Goal: Book appointment/travel/reservation

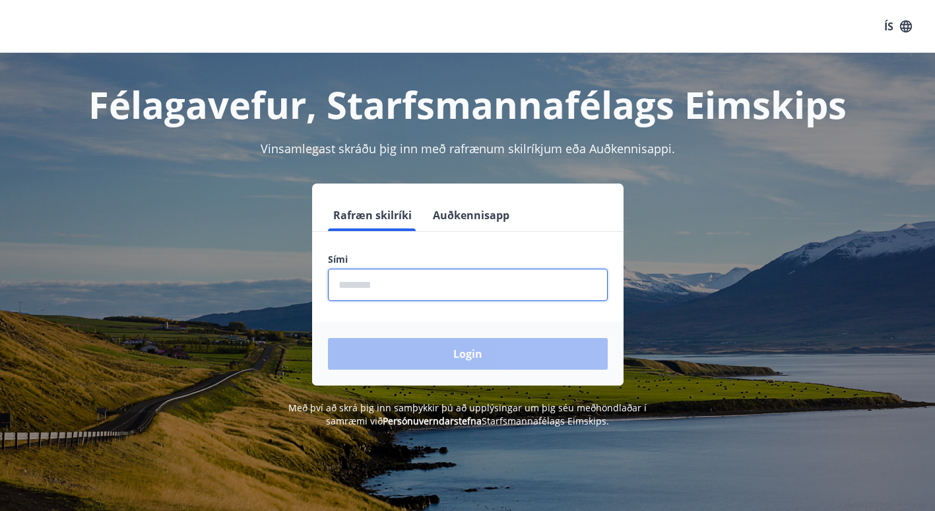
click at [377, 280] on input "phone" at bounding box center [468, 285] width 280 height 32
type input "********"
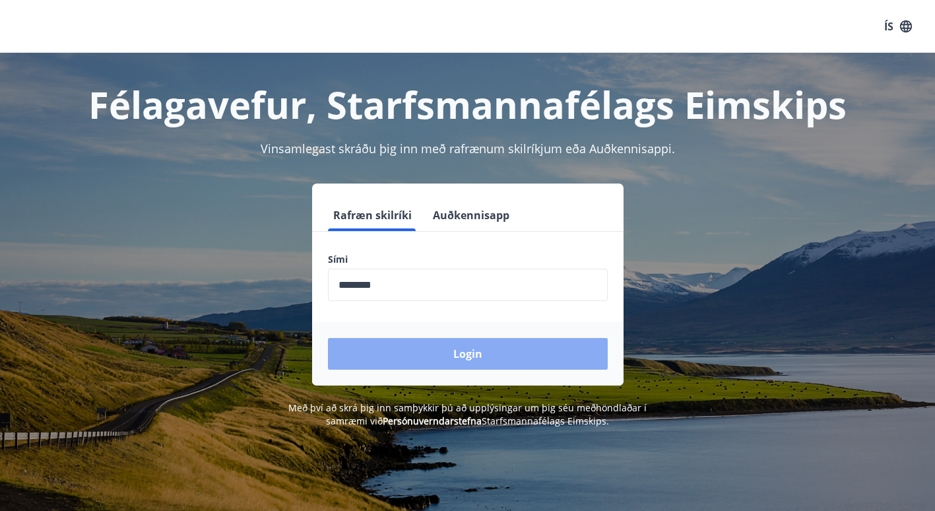
click at [430, 351] on button "Login" at bounding box center [468, 354] width 280 height 32
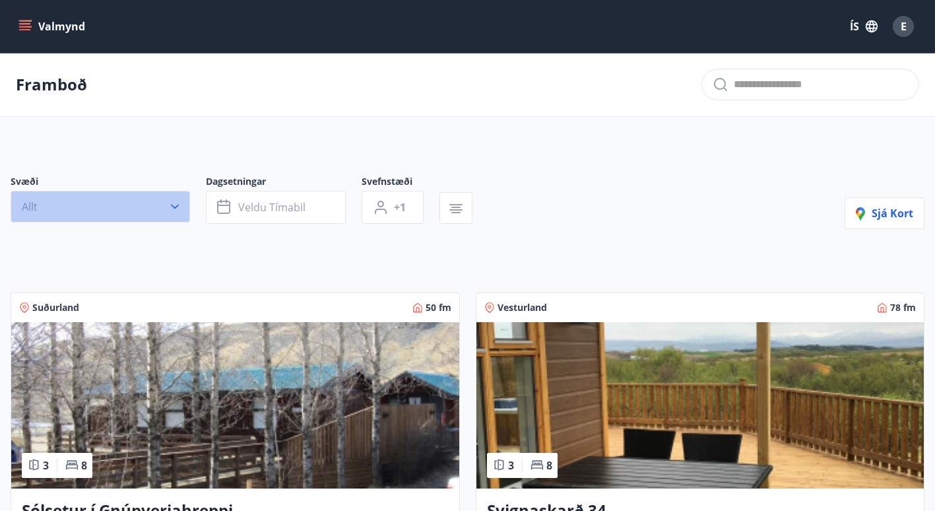
click at [179, 207] on icon "button" at bounding box center [174, 206] width 13 height 13
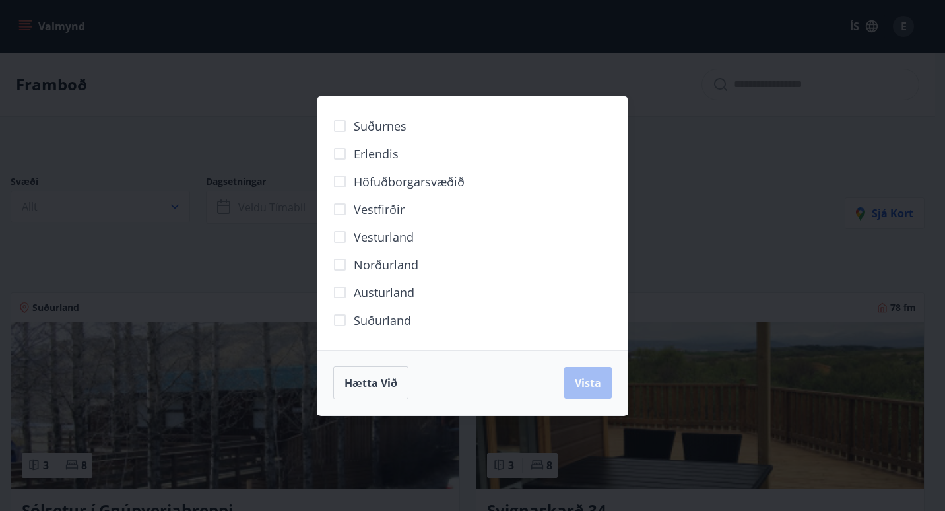
click at [210, 139] on div "Suðurnes Erlendis Höfuðborgarsvæðið Vestfirðir Vesturland Norðurland Austurland…" at bounding box center [472, 255] width 945 height 511
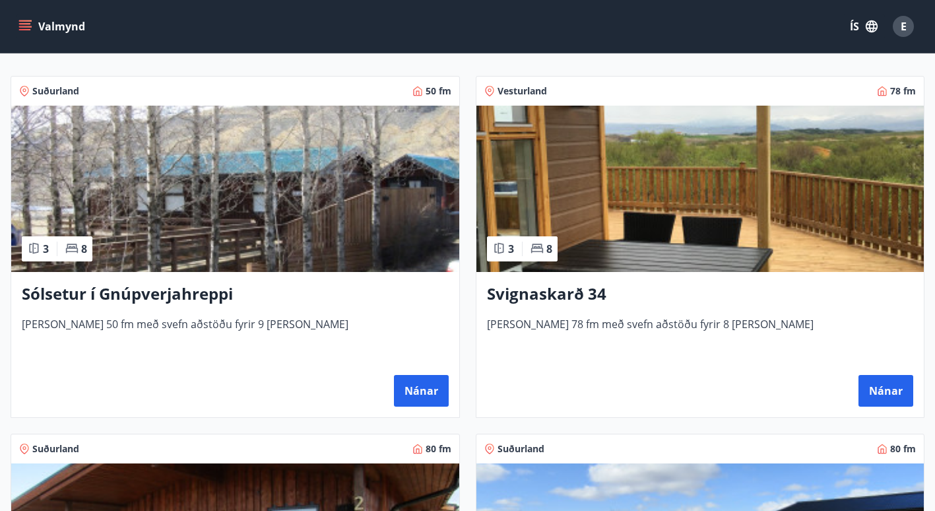
scroll to position [217, 0]
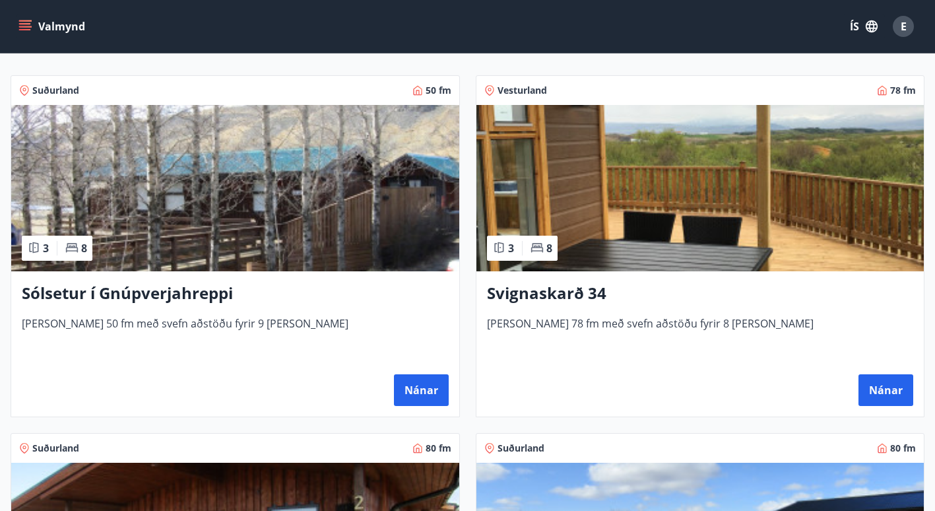
click at [515, 291] on h3 "Svignaskarð 34" at bounding box center [700, 294] width 427 height 24
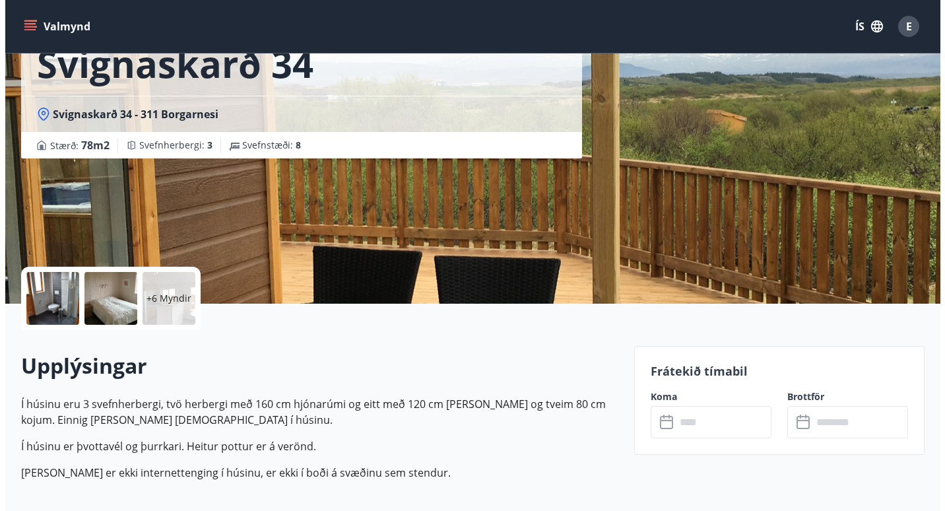
scroll to position [154, 0]
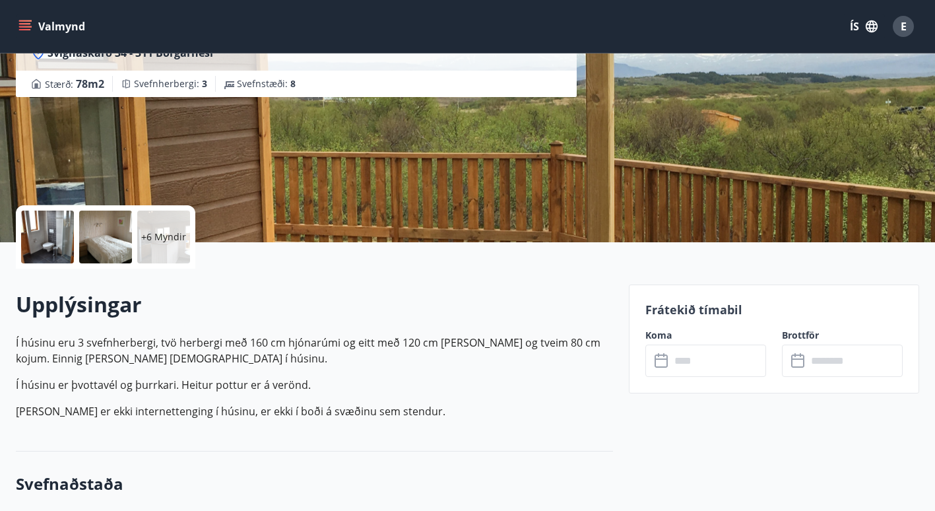
click at [51, 235] on div at bounding box center [47, 236] width 53 height 53
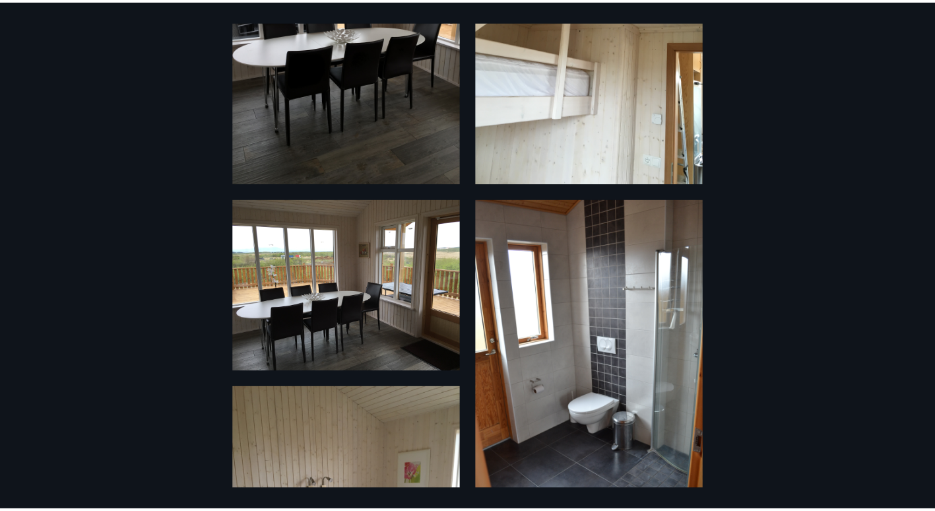
scroll to position [0, 0]
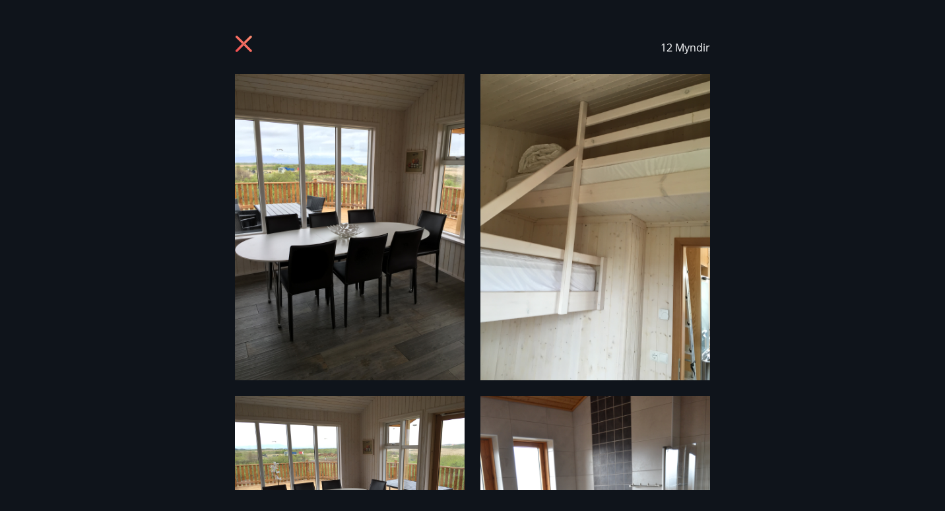
click at [243, 38] on icon at bounding box center [245, 45] width 21 height 21
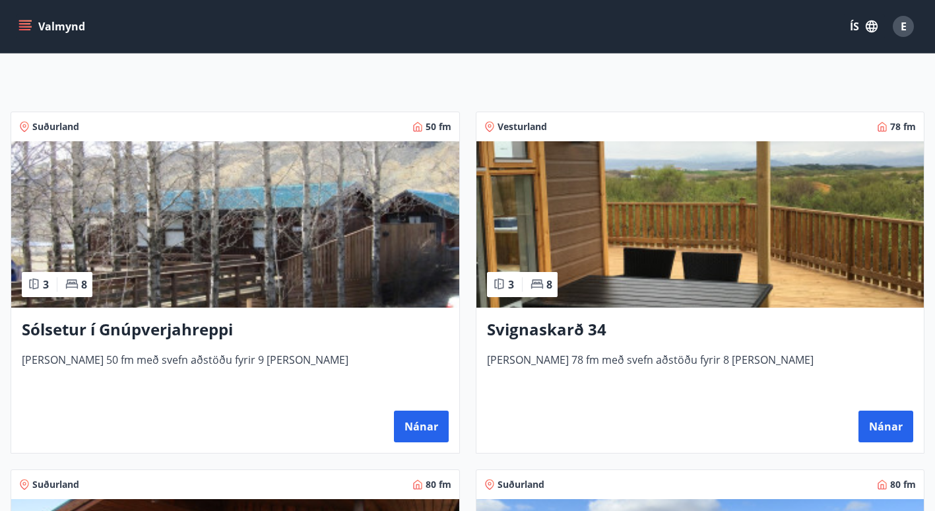
scroll to position [177, 0]
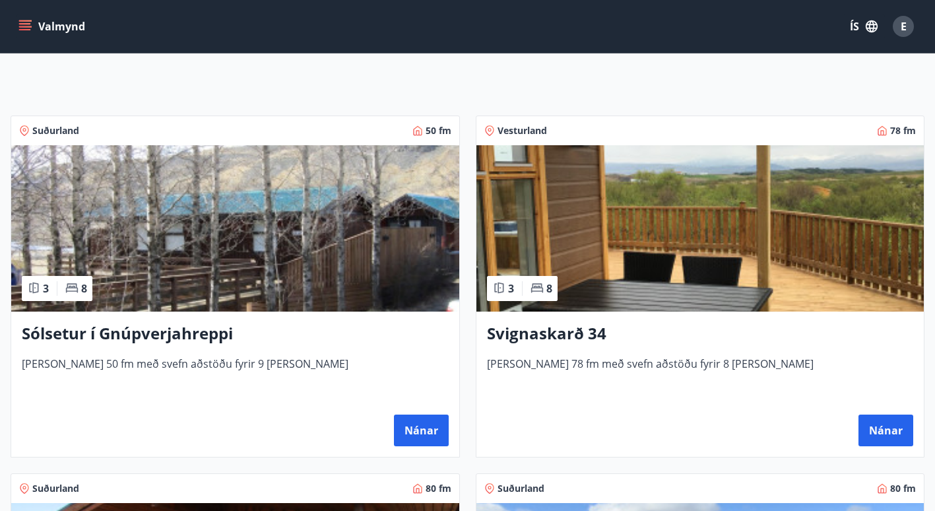
click at [178, 335] on h3 "Sólsetur í Gnúpverjahreppi" at bounding box center [235, 334] width 427 height 24
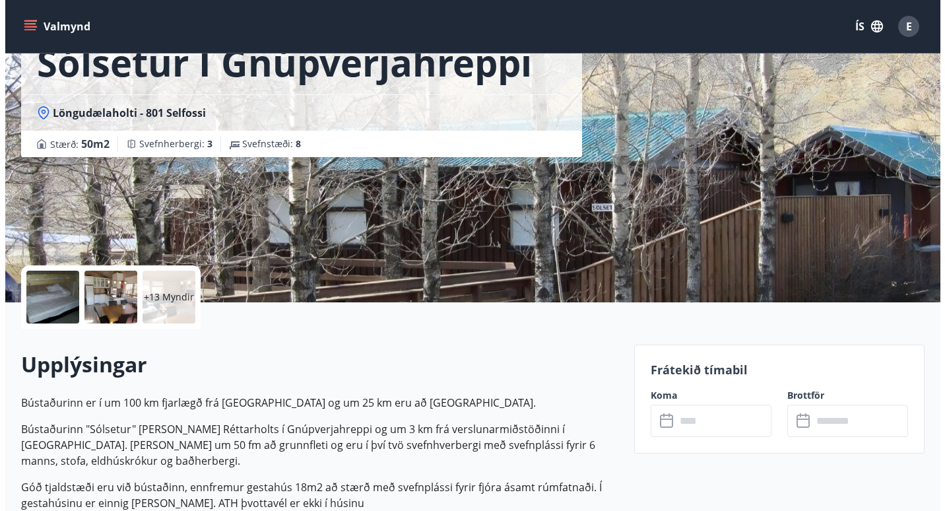
scroll to position [143, 0]
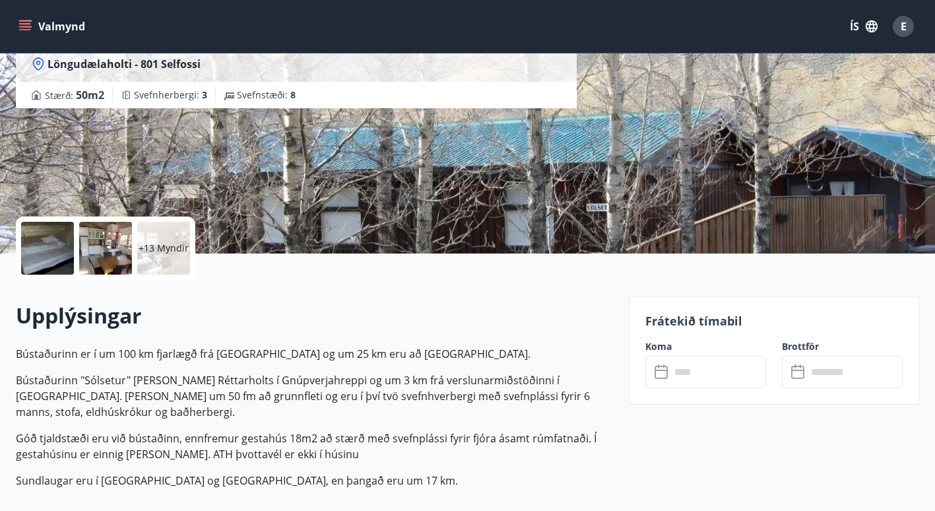
click at [30, 236] on div at bounding box center [47, 248] width 53 height 53
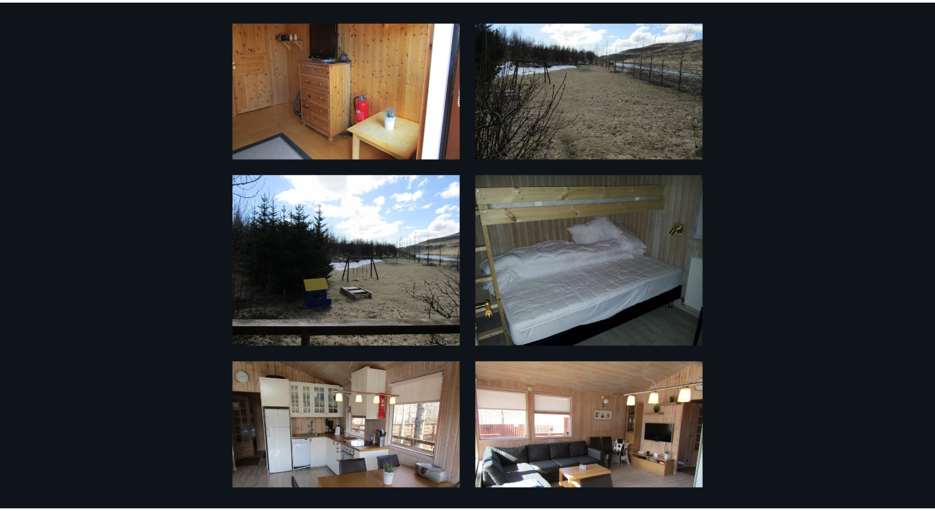
scroll to position [0, 0]
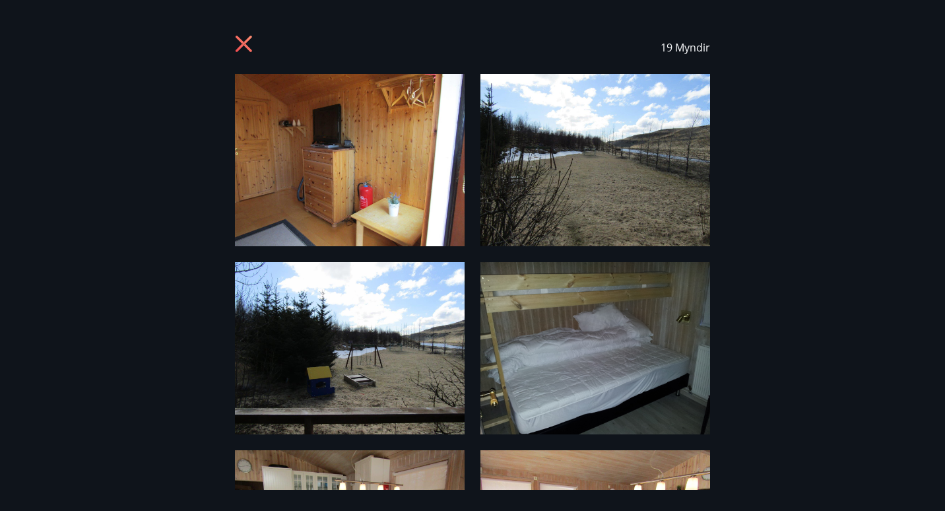
click at [248, 36] on icon at bounding box center [245, 45] width 21 height 21
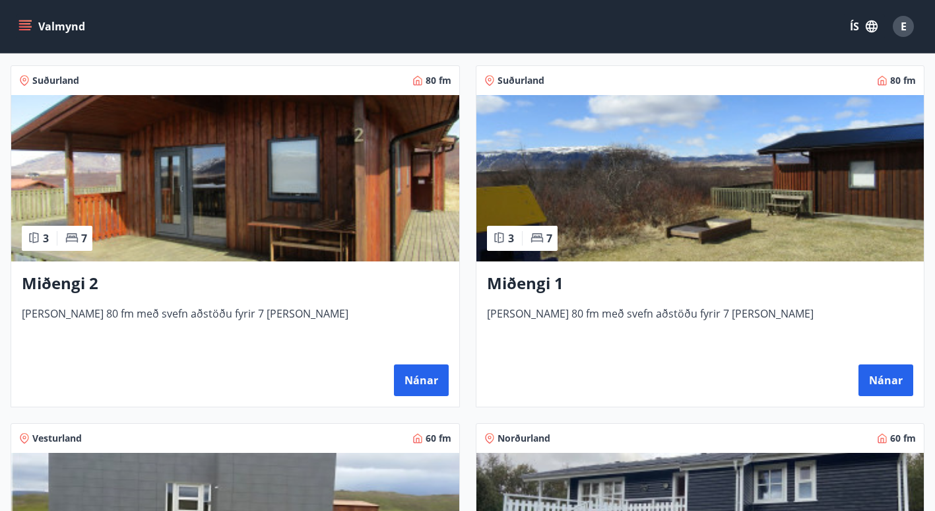
scroll to position [585, 0]
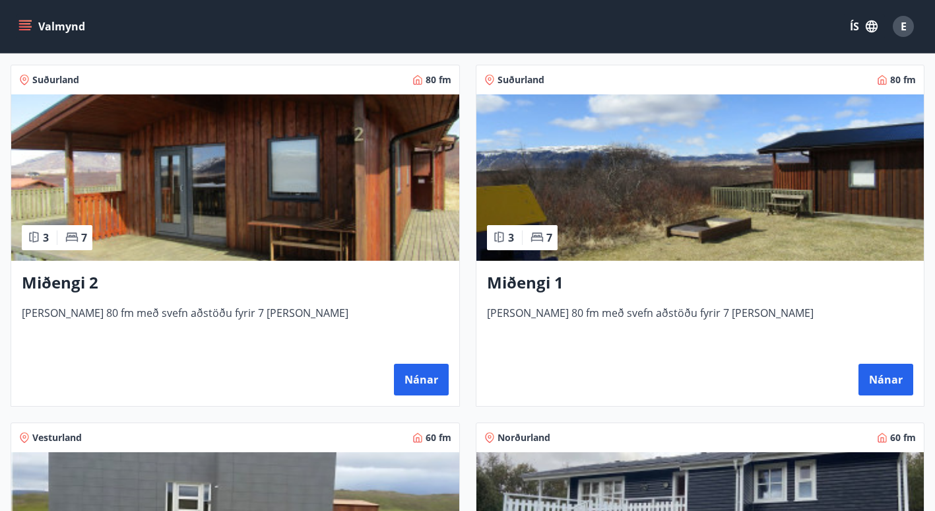
click at [82, 280] on h3 "Miðengi 2" at bounding box center [235, 283] width 427 height 24
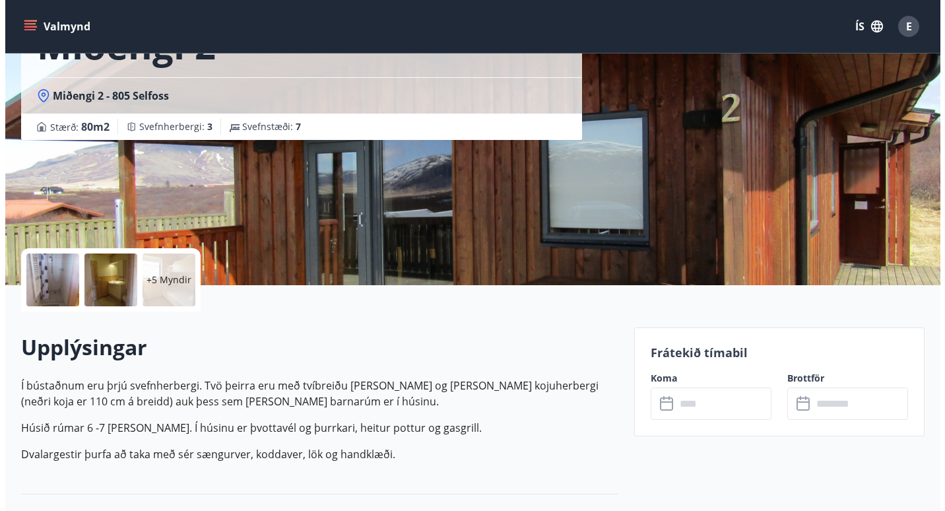
scroll to position [112, 0]
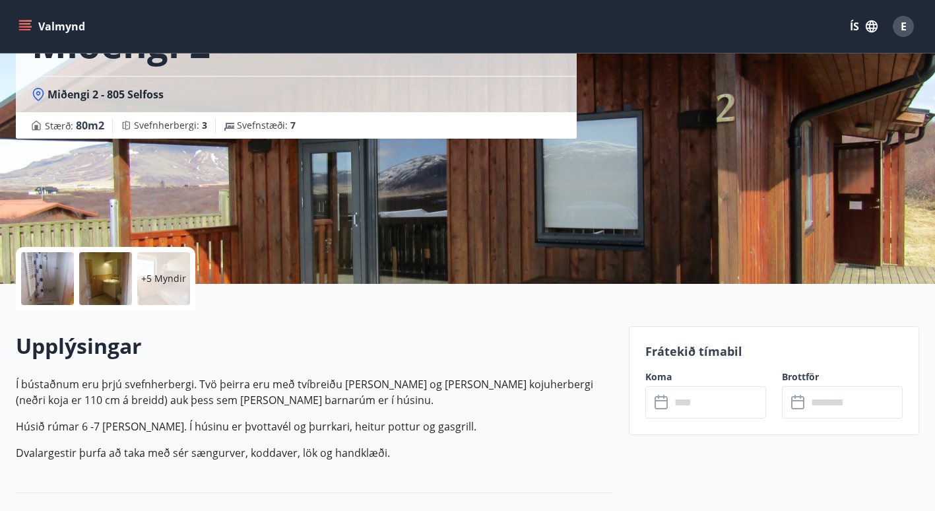
click at [57, 289] on div at bounding box center [47, 278] width 53 height 53
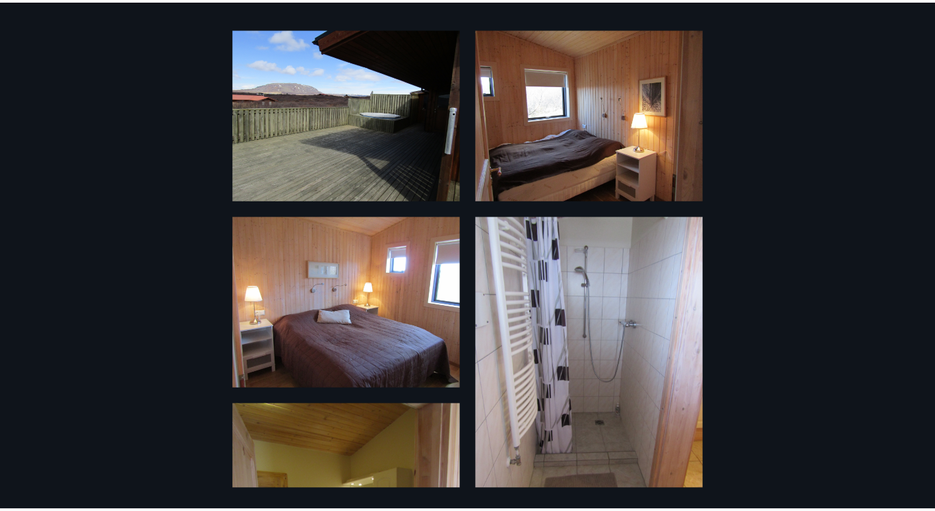
scroll to position [0, 0]
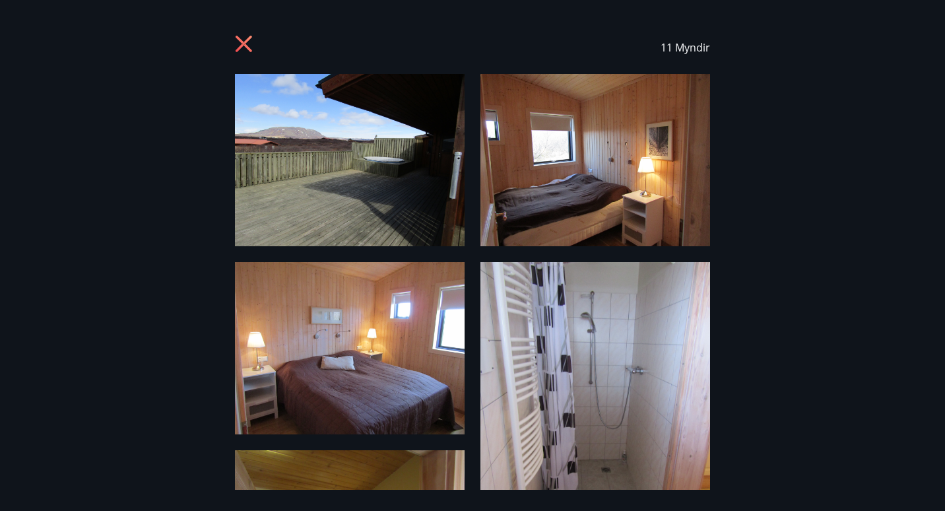
click at [245, 37] on icon at bounding box center [245, 45] width 21 height 21
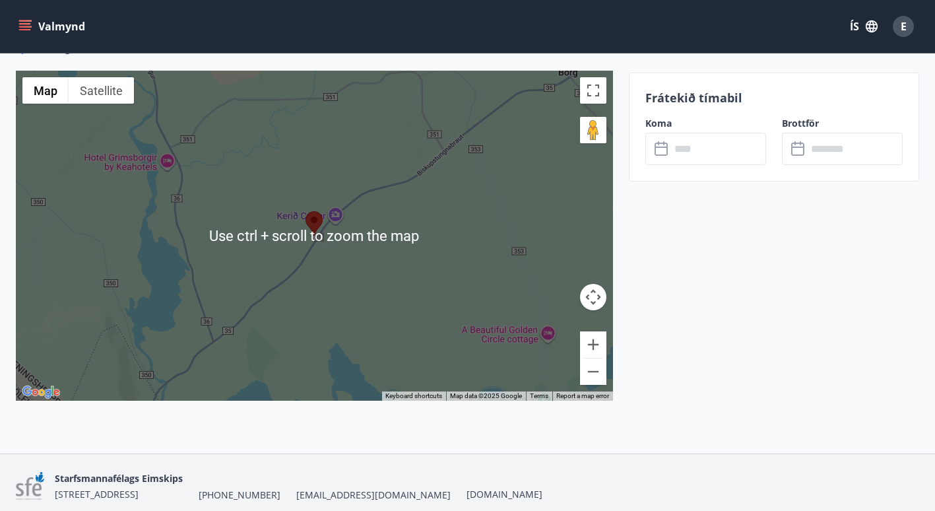
scroll to position [2130, 0]
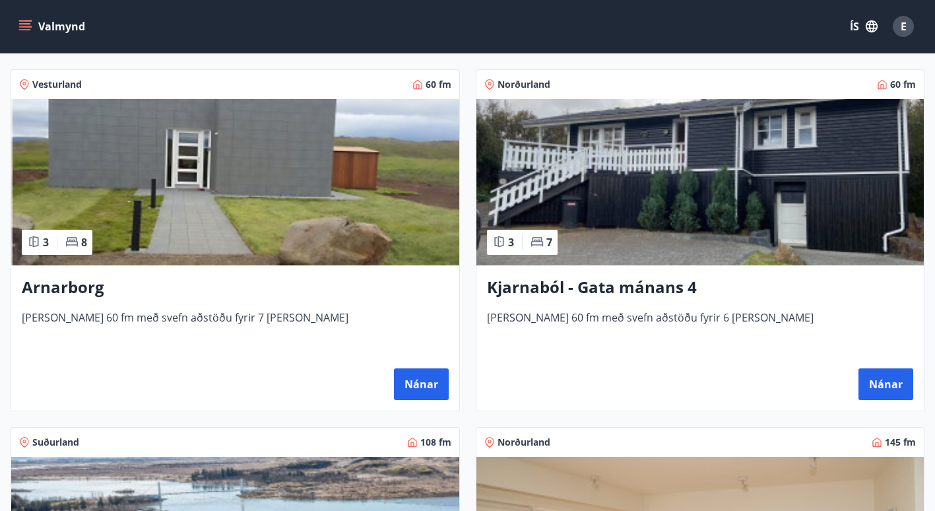
scroll to position [942, 0]
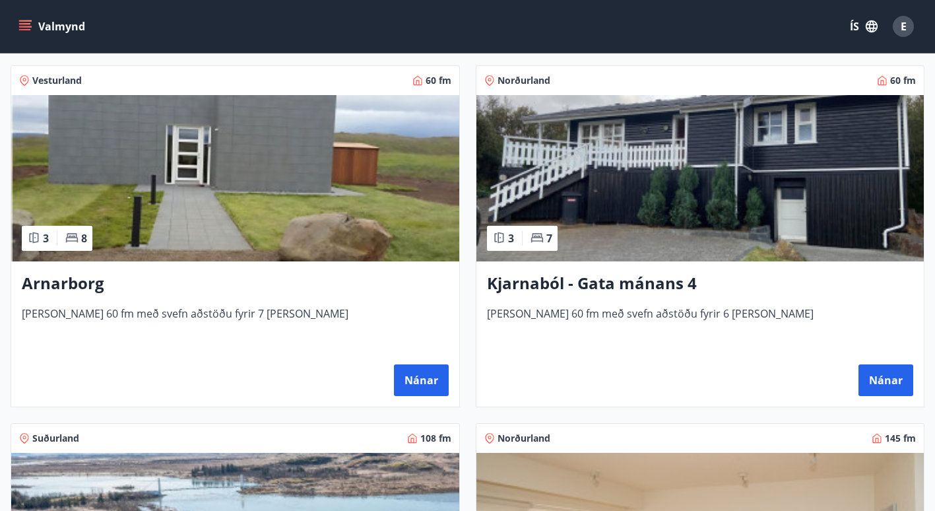
click at [67, 282] on h3 "Arnarborg" at bounding box center [235, 284] width 427 height 24
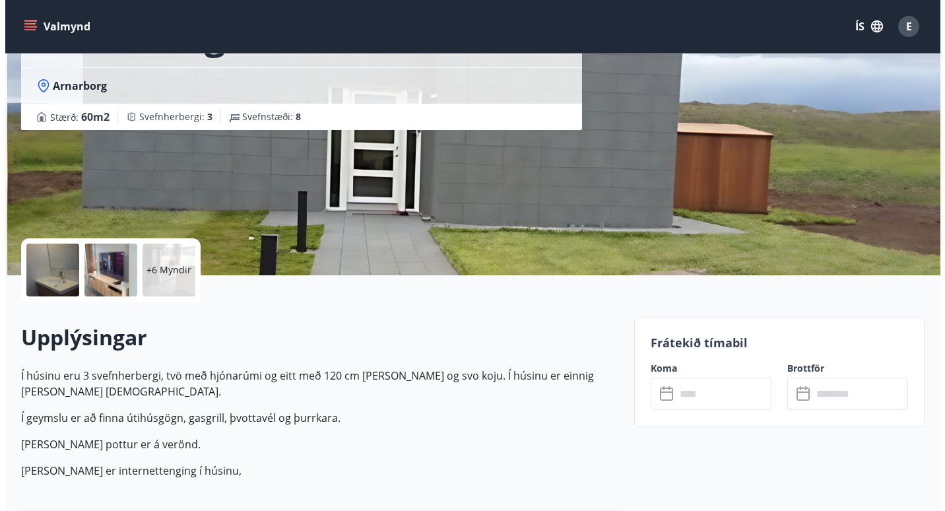
scroll to position [120, 0]
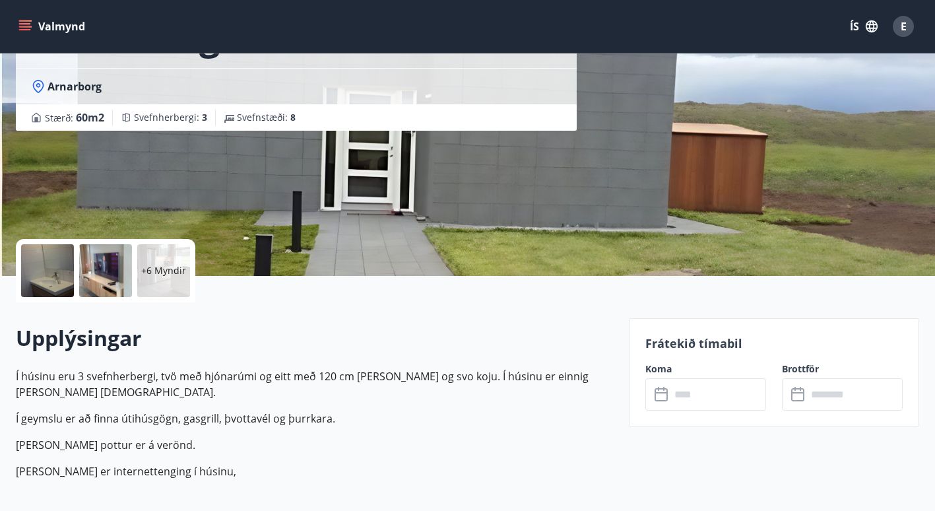
click at [43, 265] on div at bounding box center [47, 270] width 53 height 53
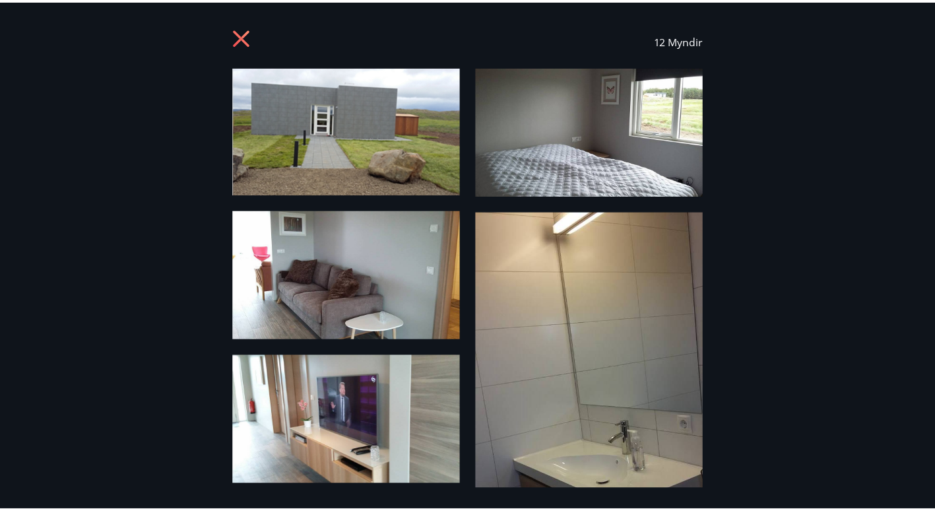
scroll to position [0, 0]
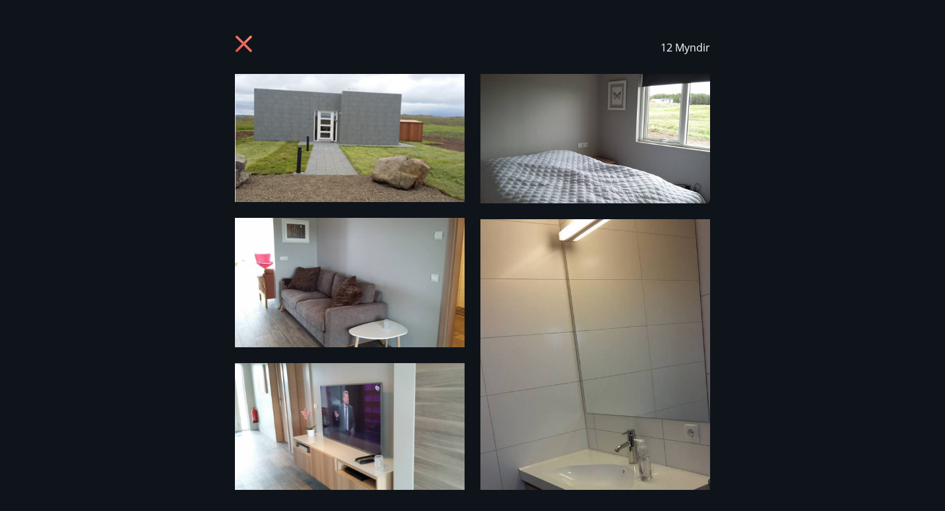
click at [246, 44] on icon at bounding box center [245, 45] width 21 height 21
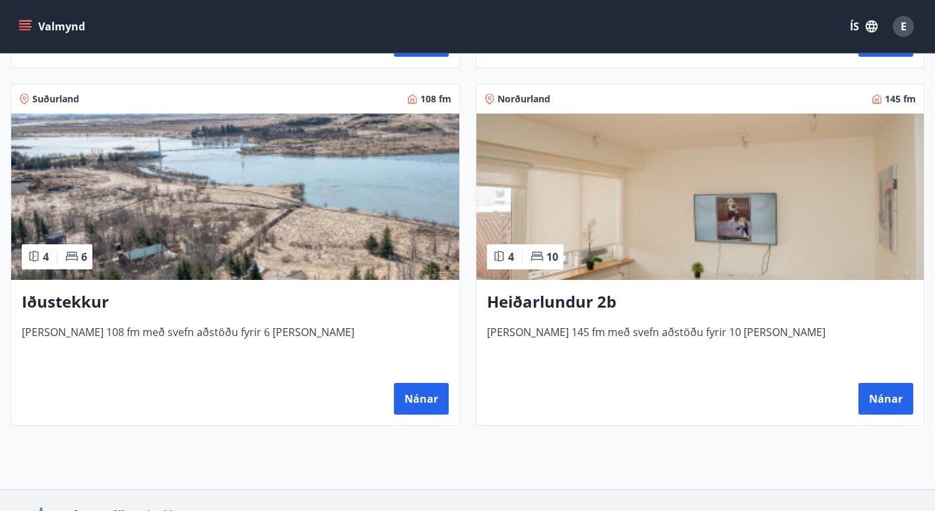
scroll to position [1283, 0]
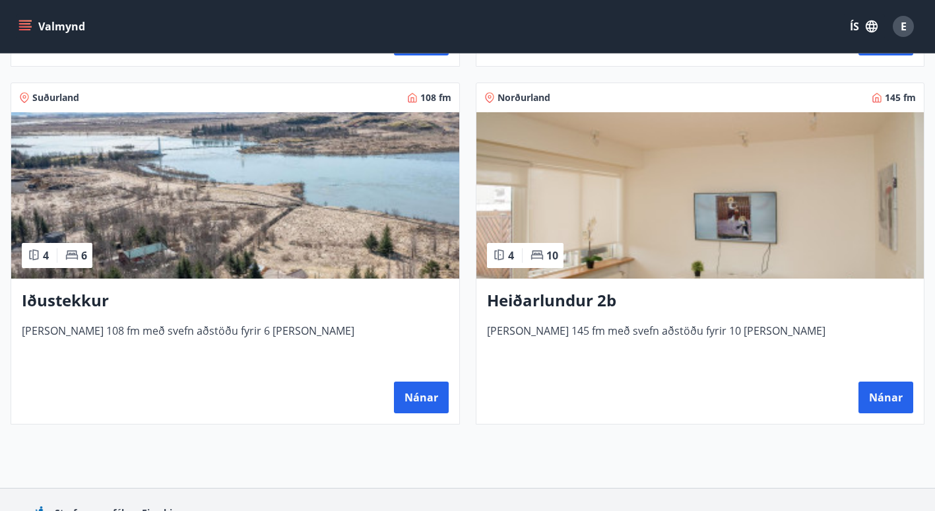
click at [433, 125] on img at bounding box center [235, 195] width 448 height 166
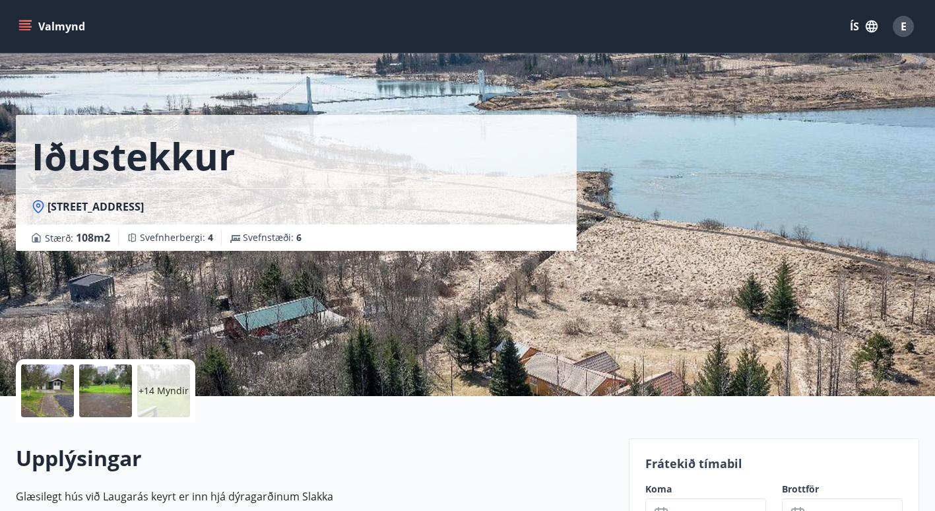
click at [55, 395] on div at bounding box center [47, 390] width 53 height 53
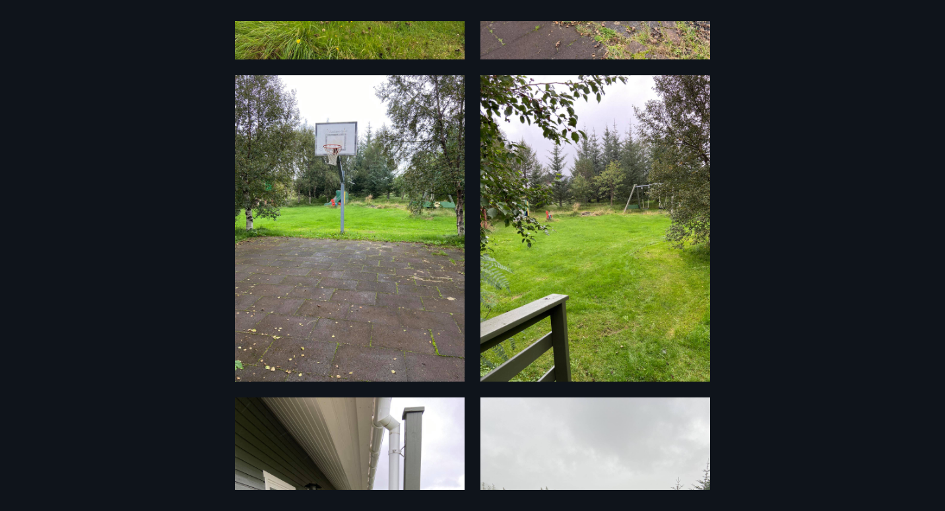
scroll to position [643, 0]
click at [426, 276] on img at bounding box center [350, 228] width 230 height 306
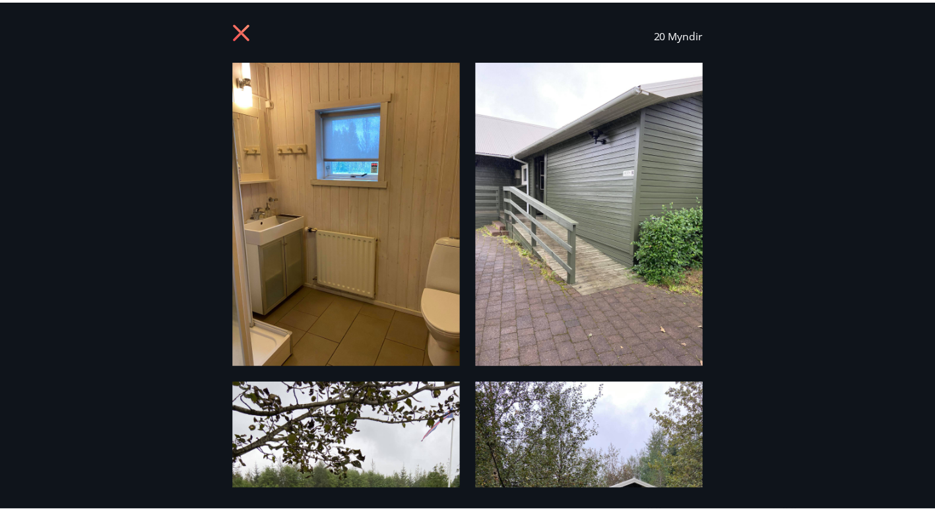
scroll to position [0, 0]
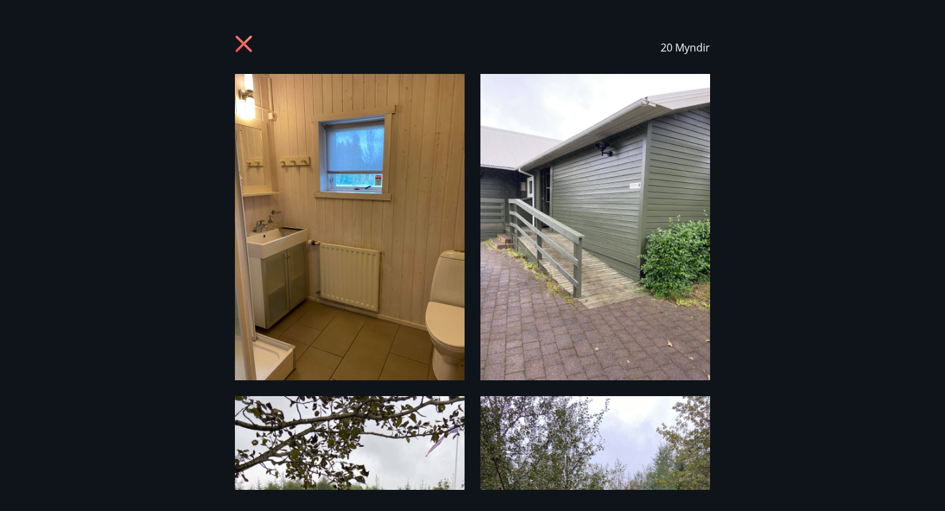
click at [247, 39] on icon at bounding box center [244, 44] width 16 height 16
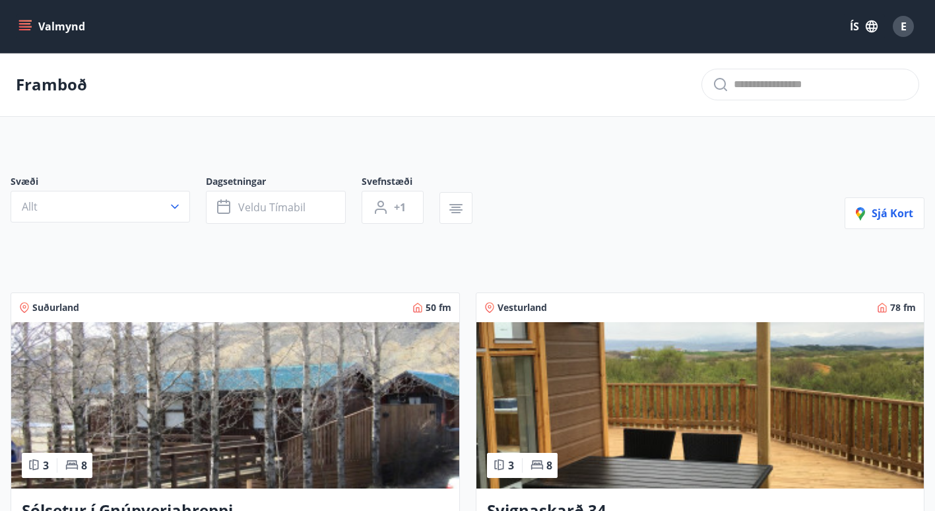
click at [42, 25] on button "Valmynd" at bounding box center [53, 27] width 75 height 24
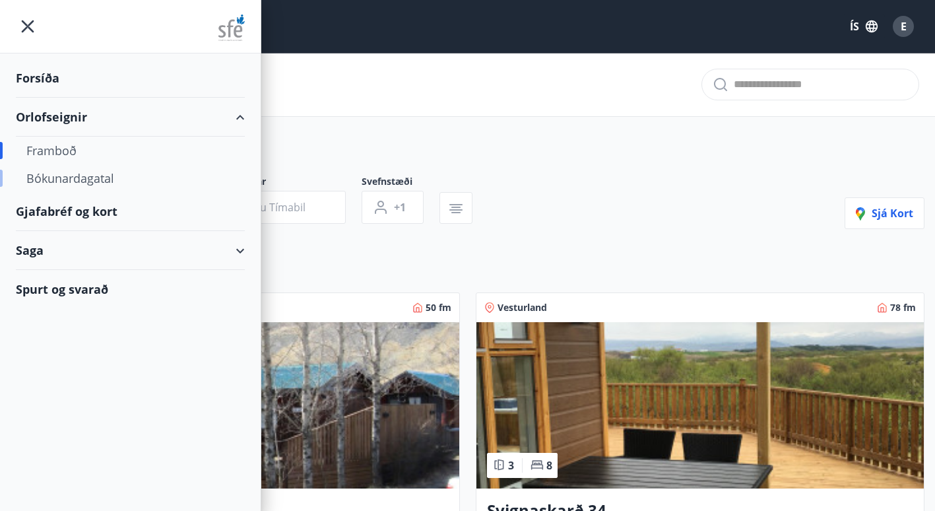
click at [65, 179] on div "Bókunardagatal" at bounding box center [130, 178] width 208 height 28
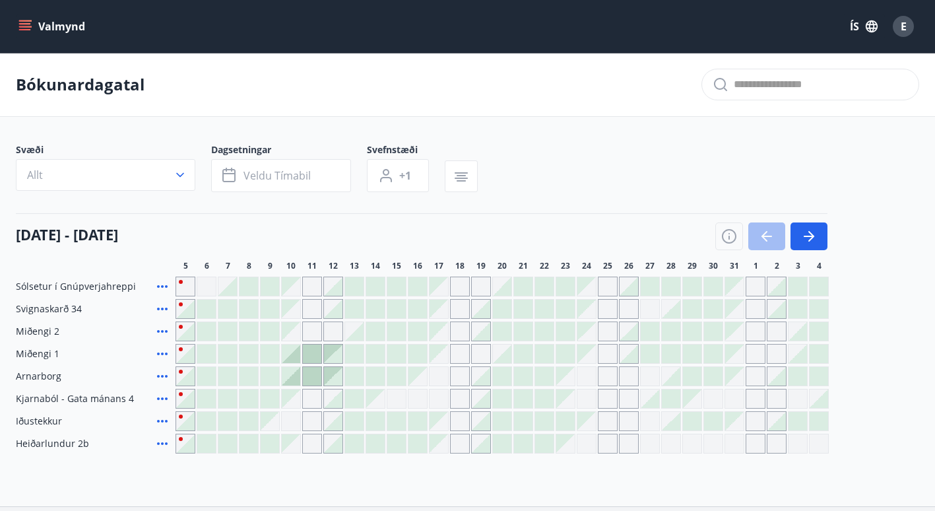
scroll to position [106, 0]
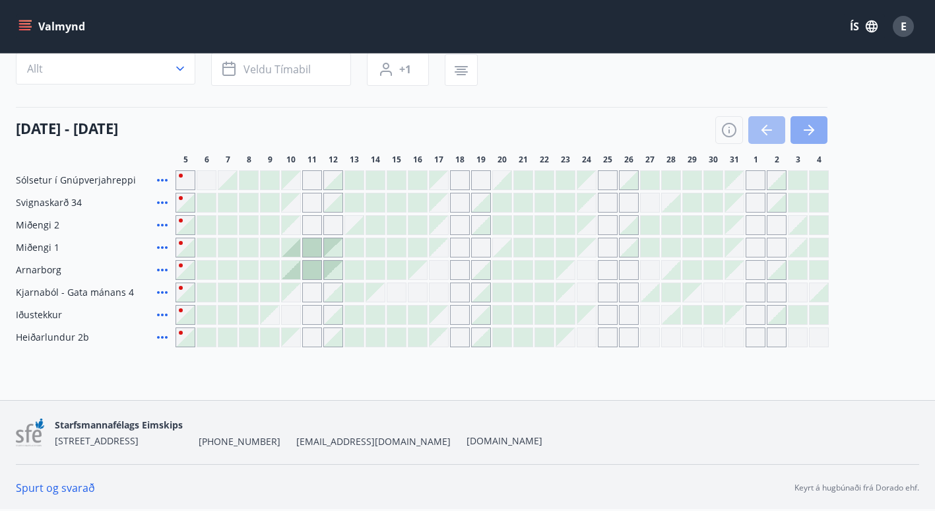
click at [810, 129] on icon "button" at bounding box center [809, 129] width 11 height 1
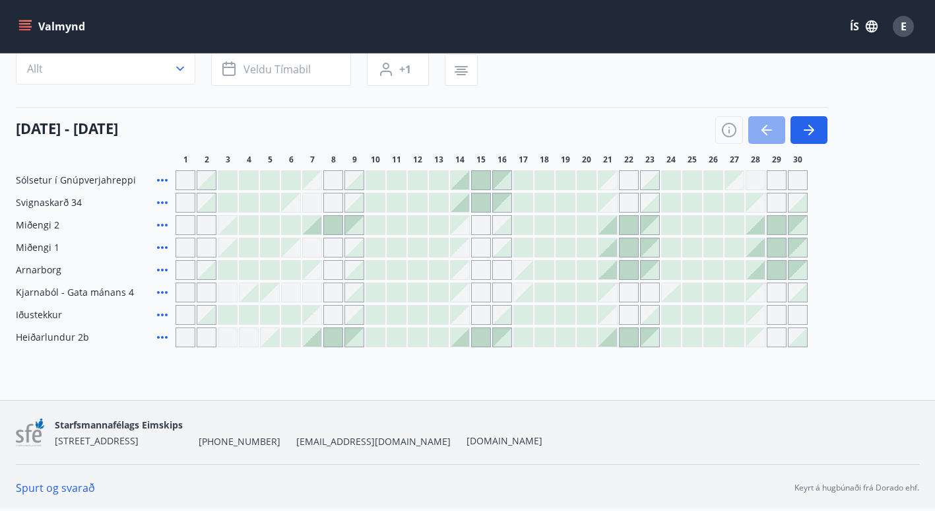
click at [765, 124] on icon "button" at bounding box center [767, 130] width 16 height 16
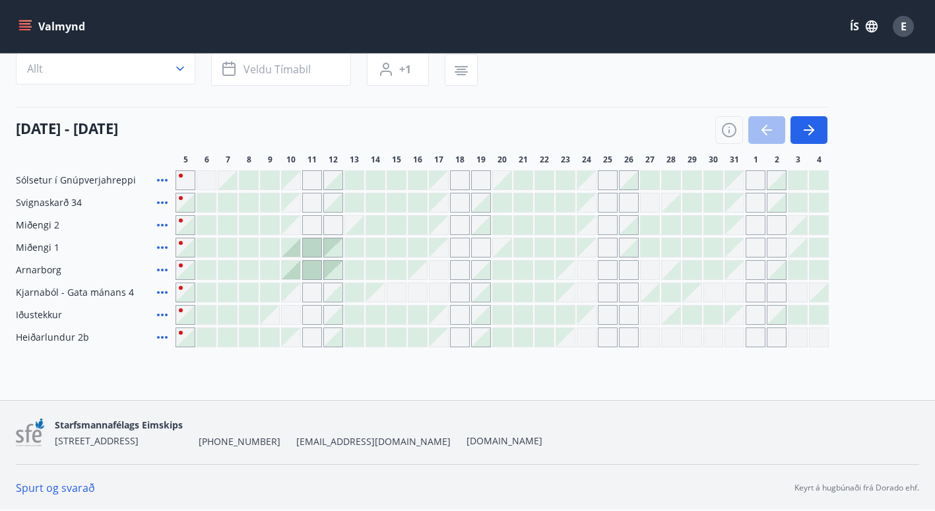
click at [27, 28] on icon "menu" at bounding box center [24, 26] width 13 height 13
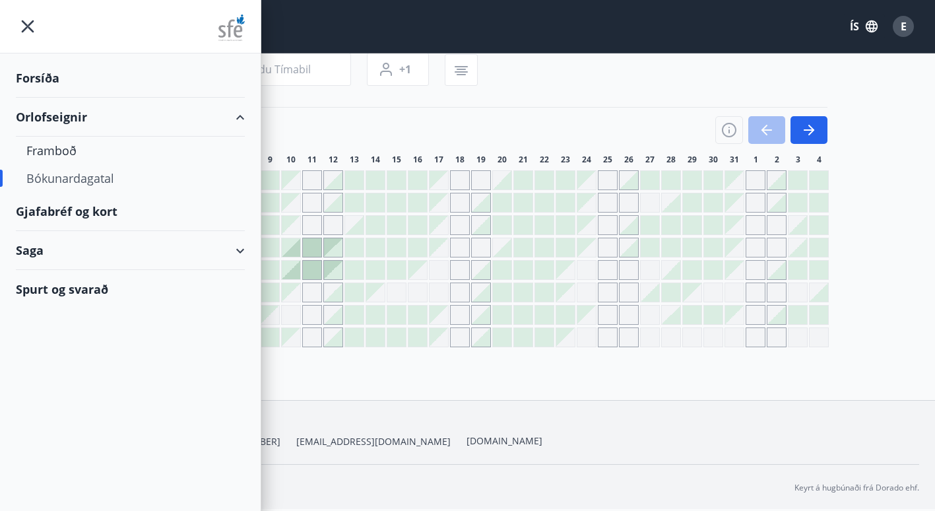
click at [45, 81] on div "Forsíða" at bounding box center [130, 78] width 229 height 39
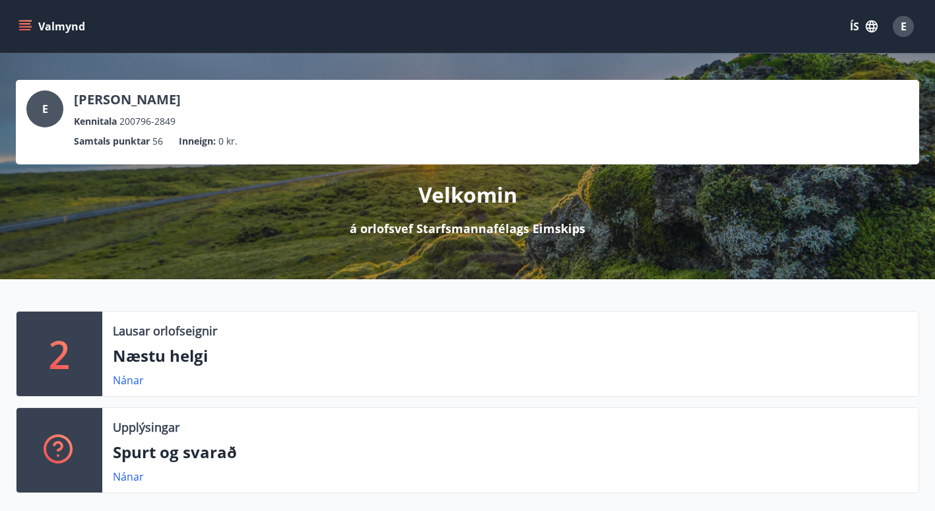
click at [69, 341] on p "2" at bounding box center [59, 354] width 21 height 50
click at [131, 381] on link "Nánar" at bounding box center [128, 380] width 31 height 15
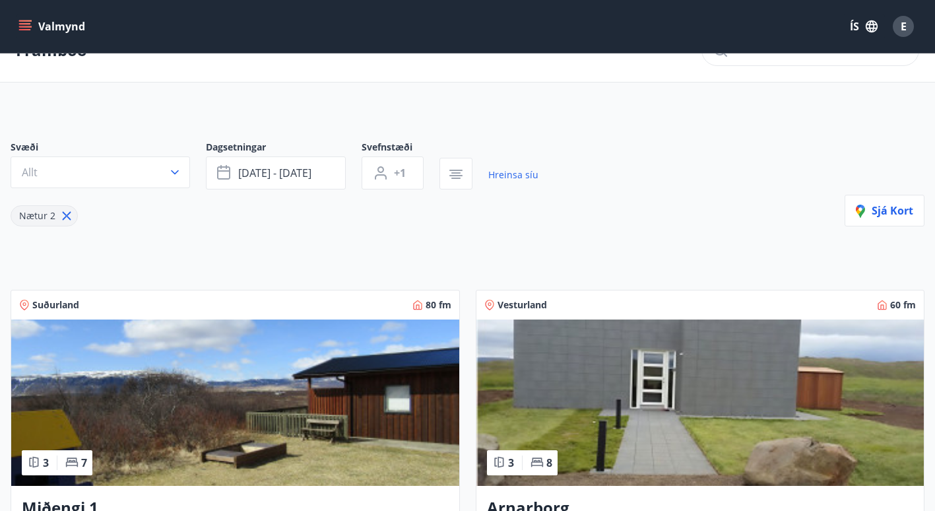
scroll to position [32, 0]
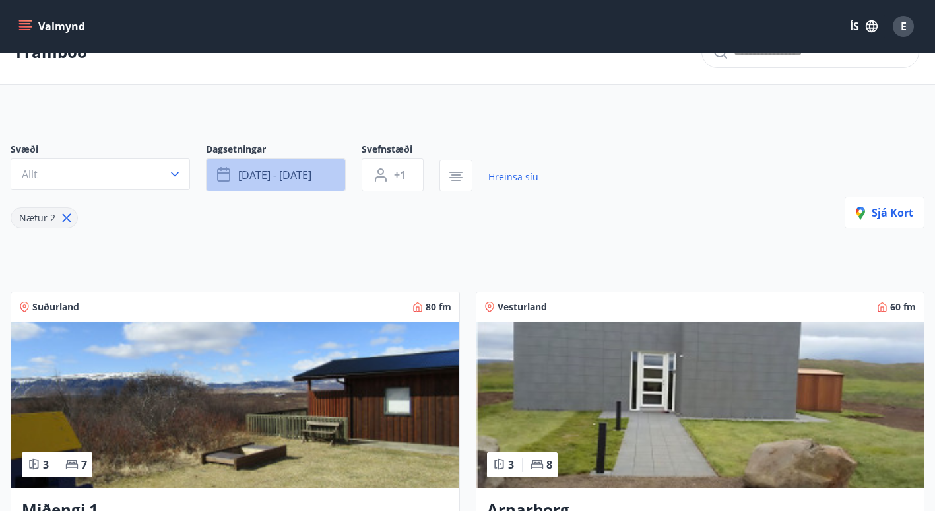
click at [331, 179] on button "okt 10 - okt 13" at bounding box center [276, 174] width 140 height 33
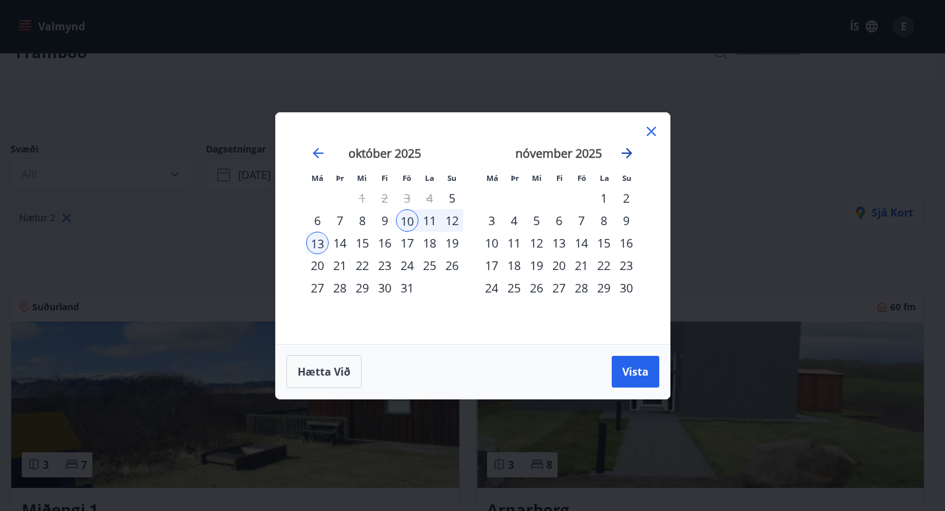
click at [629, 152] on icon "Move forward to switch to the next month." at bounding box center [627, 153] width 11 height 11
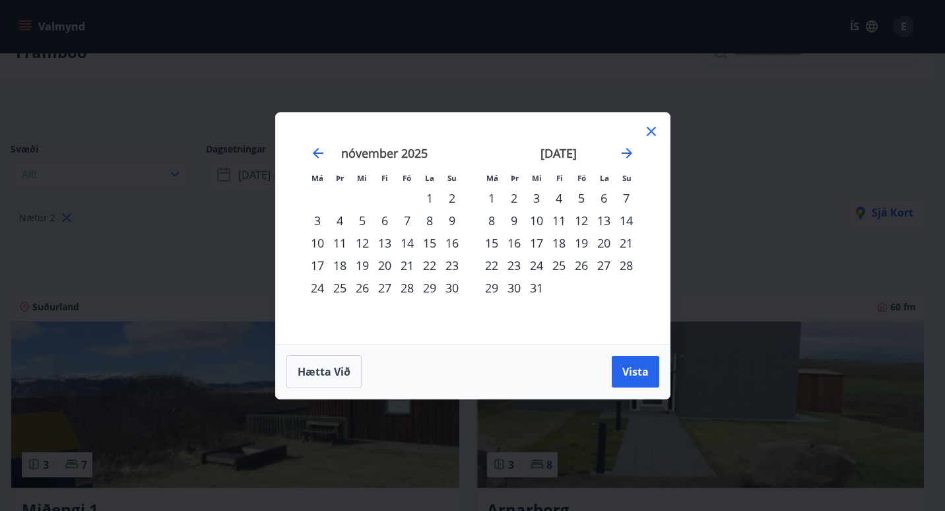
click at [653, 127] on icon at bounding box center [651, 131] width 16 height 16
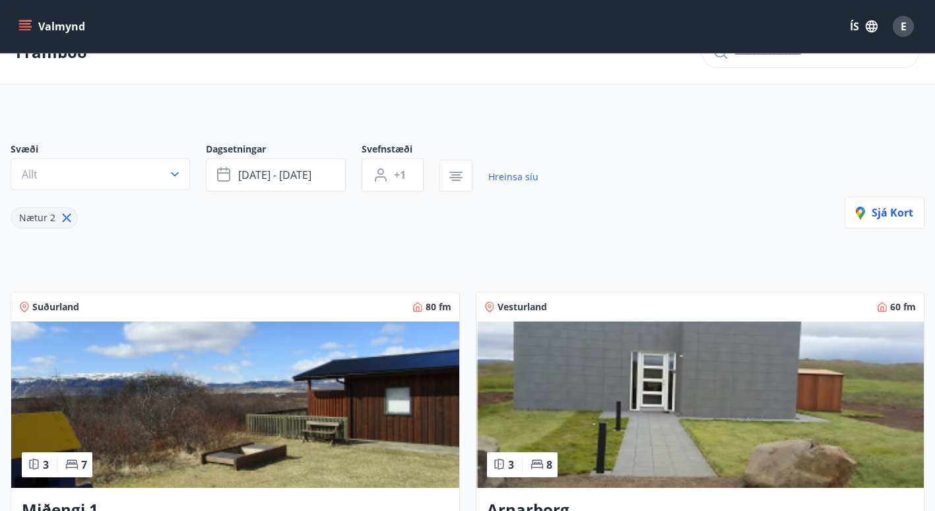
scroll to position [0, 0]
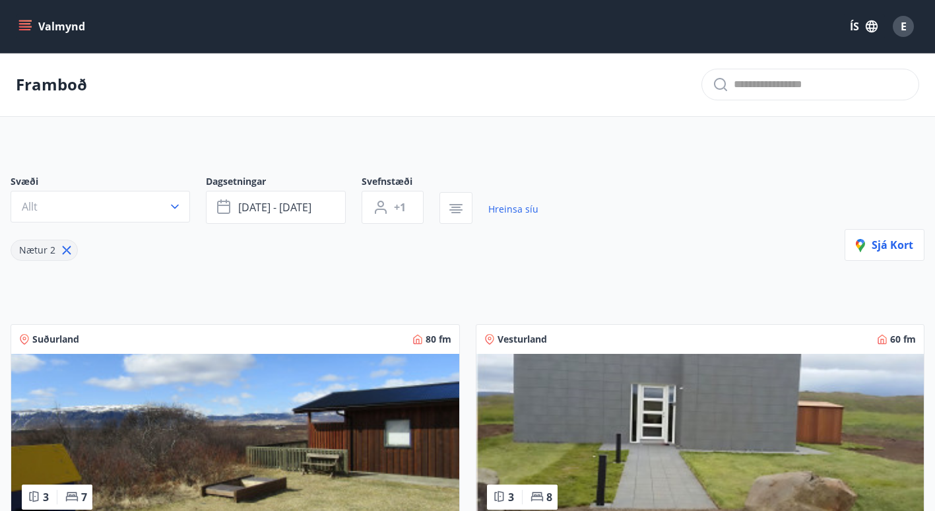
click at [61, 28] on button "Valmynd" at bounding box center [53, 27] width 75 height 24
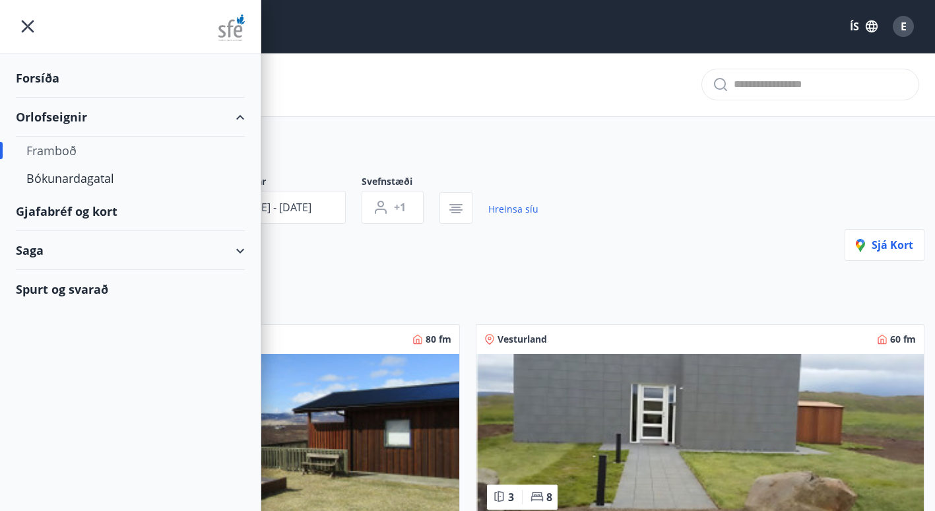
click at [58, 148] on div "Framboð" at bounding box center [130, 151] width 208 height 28
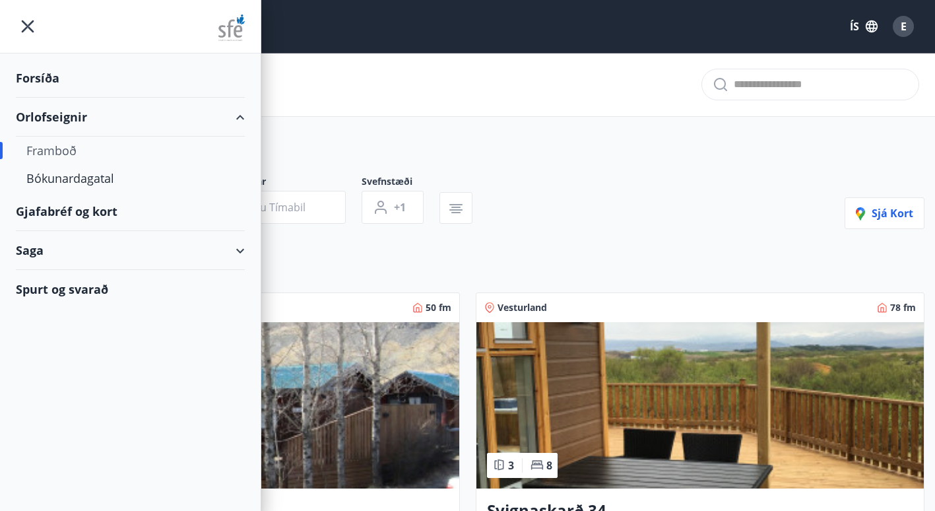
click at [36, 74] on div "Forsíða" at bounding box center [130, 78] width 229 height 39
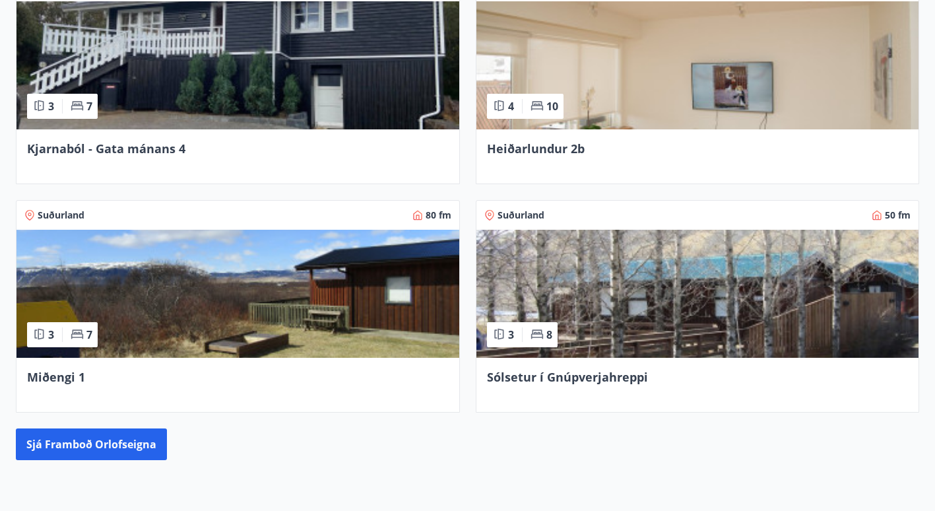
scroll to position [591, 0]
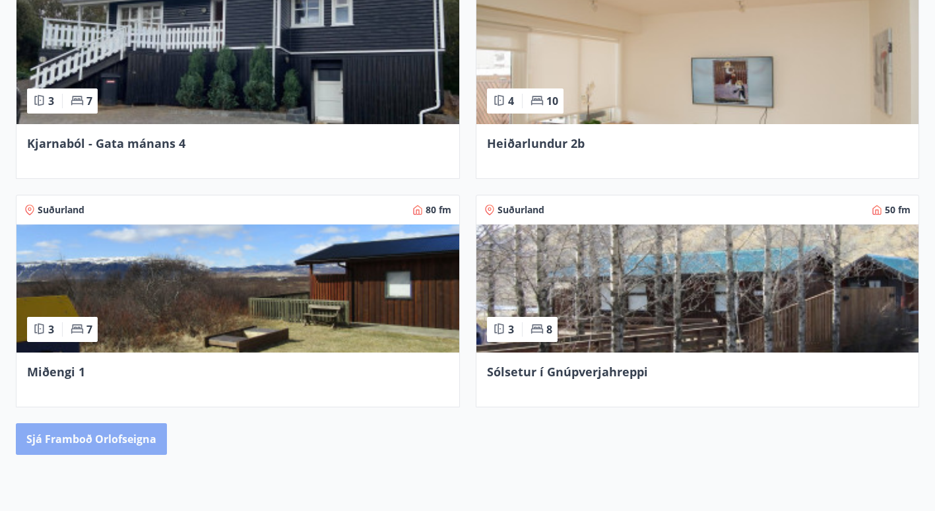
click at [123, 433] on button "Sjá framboð orlofseigna" at bounding box center [91, 439] width 151 height 32
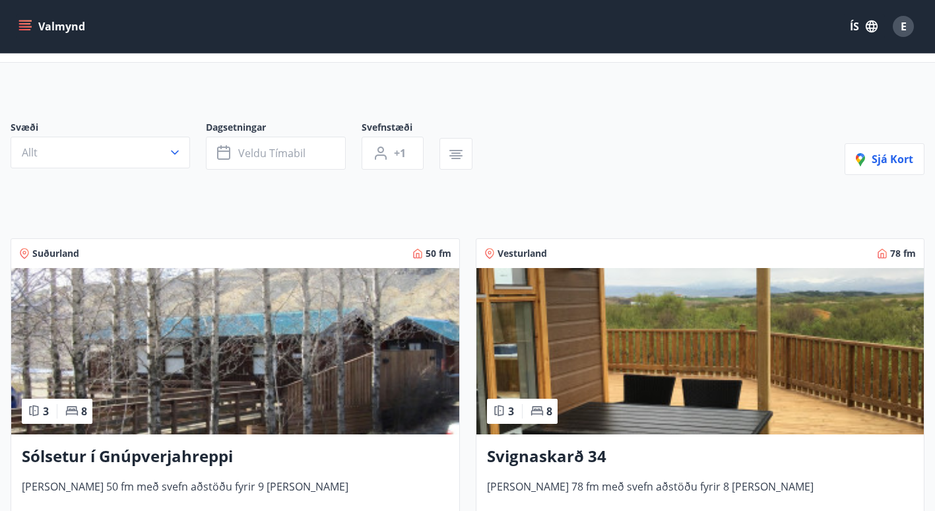
scroll to position [55, 0]
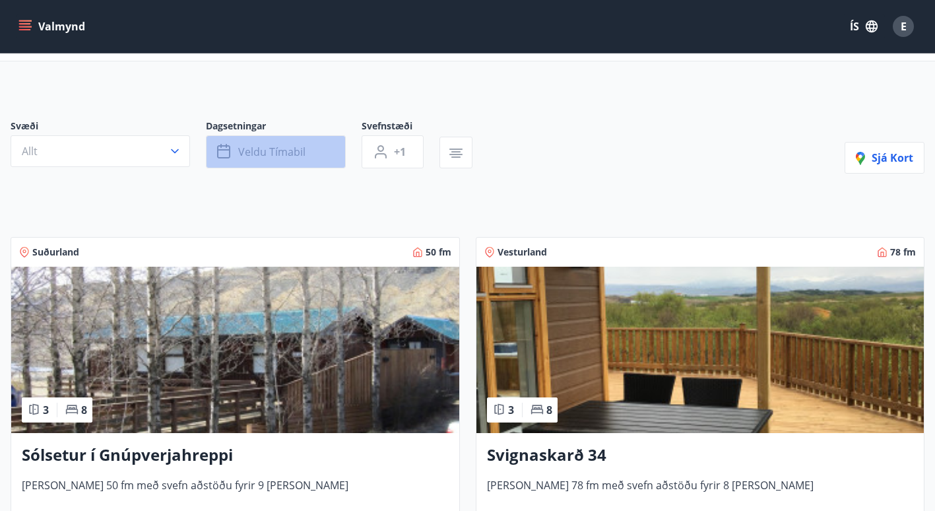
click at [292, 156] on span "Veldu tímabil" at bounding box center [271, 151] width 67 height 15
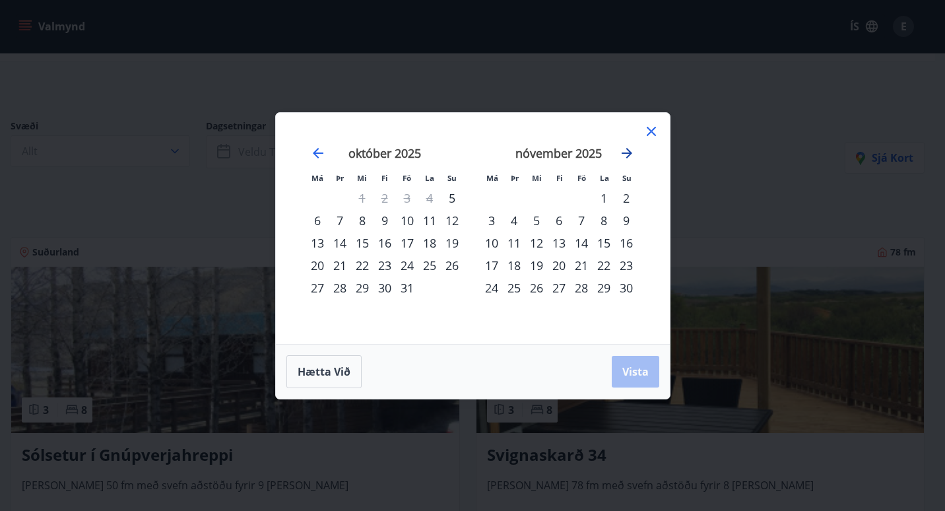
click at [624, 153] on icon "Move forward to switch to the next month." at bounding box center [627, 153] width 11 height 11
click at [627, 154] on icon "Move forward to switch to the next month." at bounding box center [627, 153] width 16 height 16
click at [627, 146] on icon "Move forward to switch to the next month." at bounding box center [627, 153] width 16 height 16
click at [620, 151] on icon "Move forward to switch to the next month." at bounding box center [627, 153] width 16 height 16
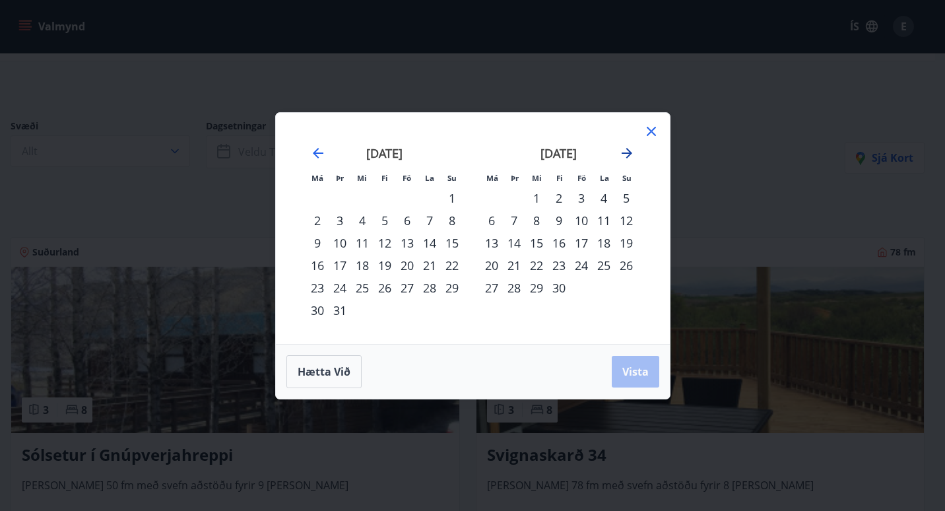
click at [620, 151] on icon "Move forward to switch to the next month." at bounding box center [627, 153] width 16 height 16
click at [629, 146] on icon "Move forward to switch to the next month." at bounding box center [627, 153] width 16 height 16
click at [318, 193] on div "1" at bounding box center [317, 198] width 22 height 22
click at [453, 193] on div "7" at bounding box center [452, 198] width 22 height 22
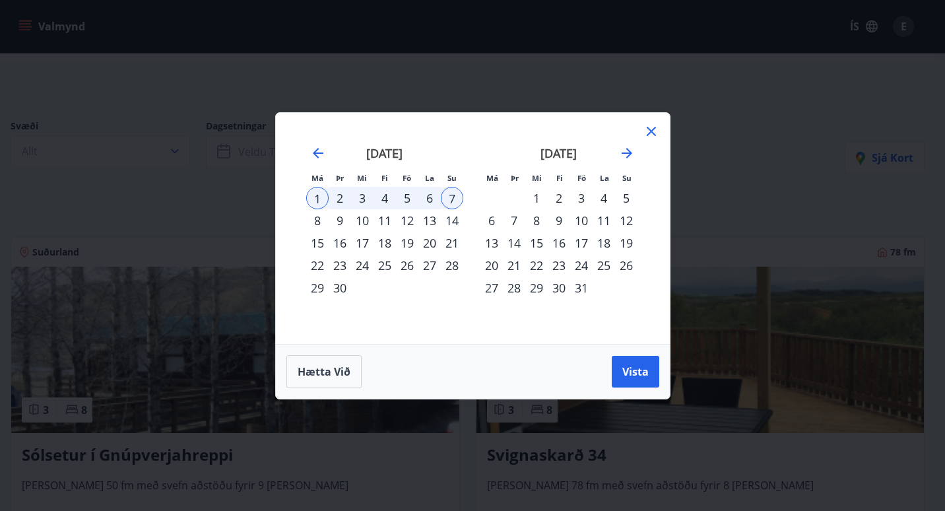
click at [649, 126] on icon at bounding box center [651, 131] width 16 height 16
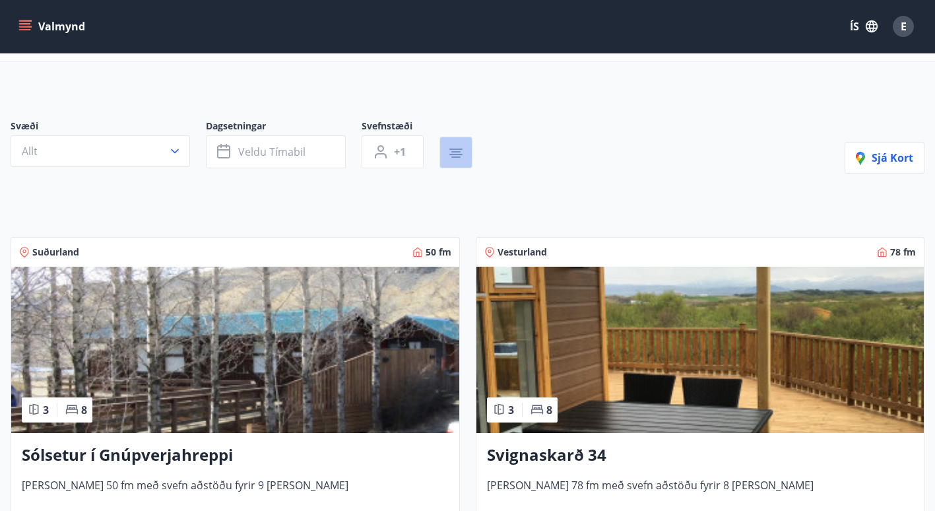
click at [461, 153] on icon "button" at bounding box center [456, 153] width 16 height 16
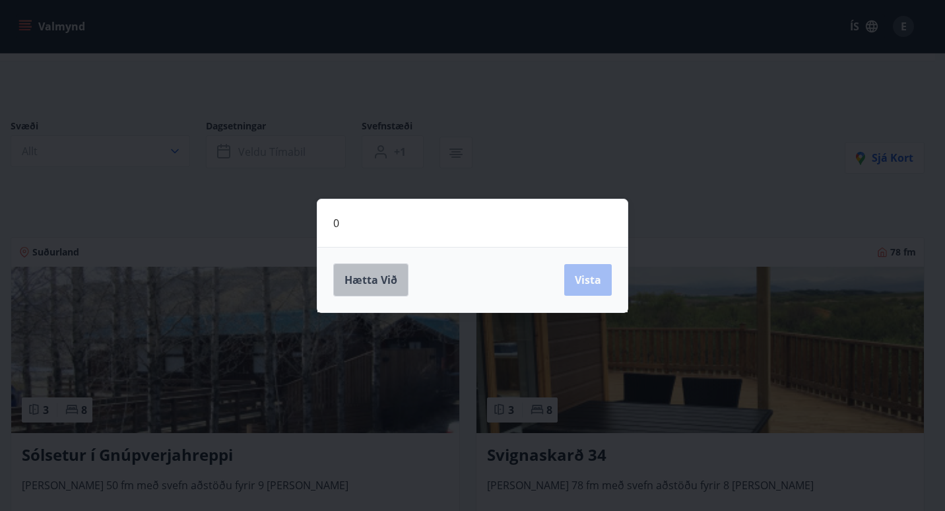
click at [376, 283] on span "Hætta við" at bounding box center [370, 279] width 53 height 15
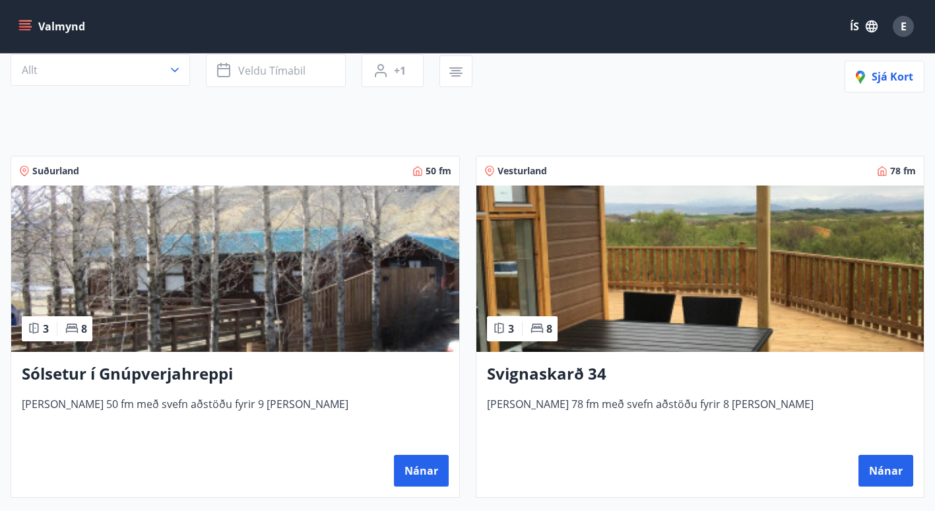
scroll to position [0, 0]
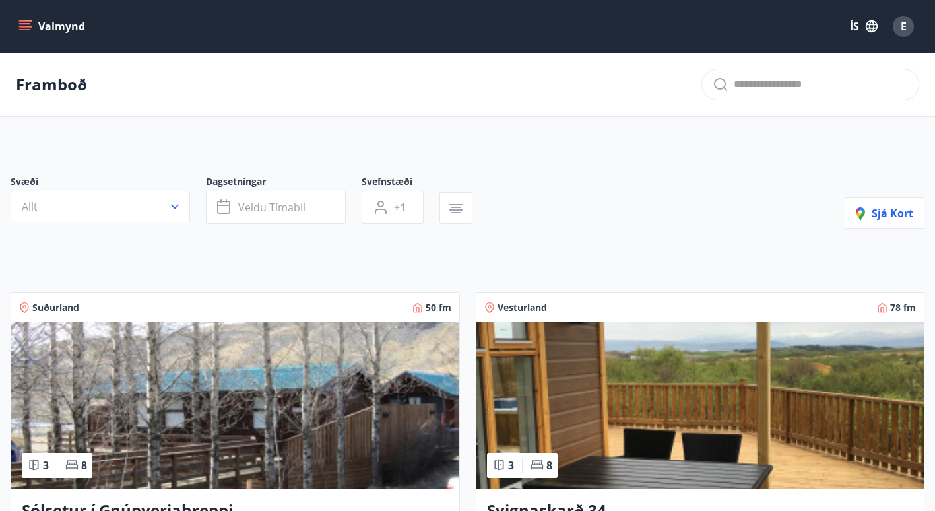
click at [28, 30] on icon "menu" at bounding box center [25, 29] width 12 height 1
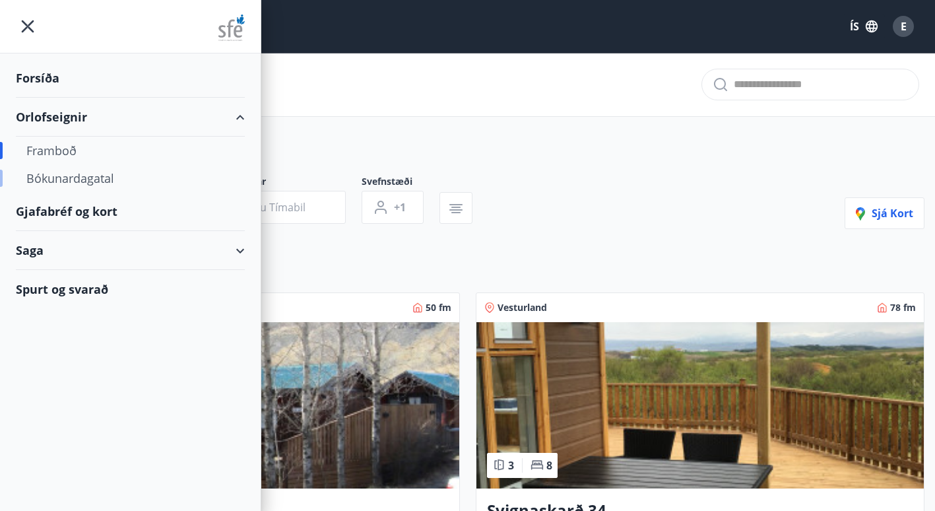
click at [80, 178] on div "Bókunardagatal" at bounding box center [130, 178] width 208 height 28
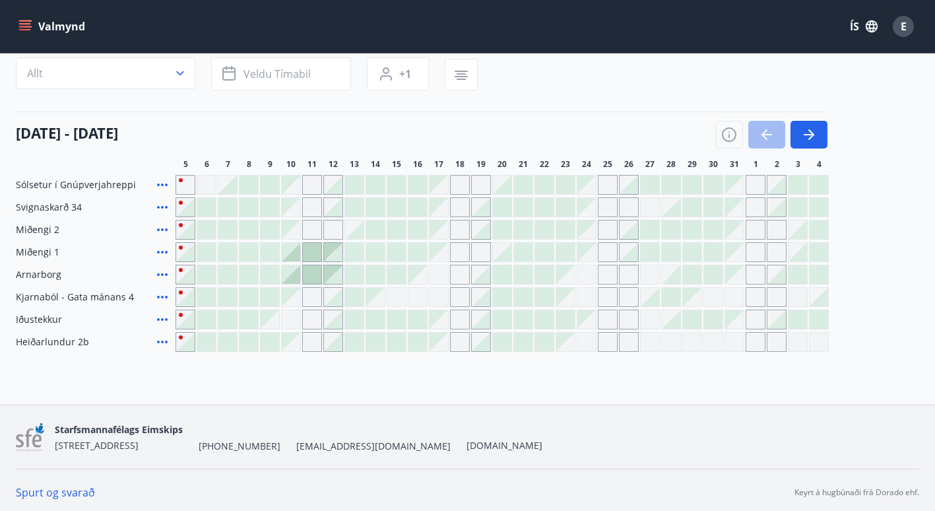
scroll to position [106, 0]
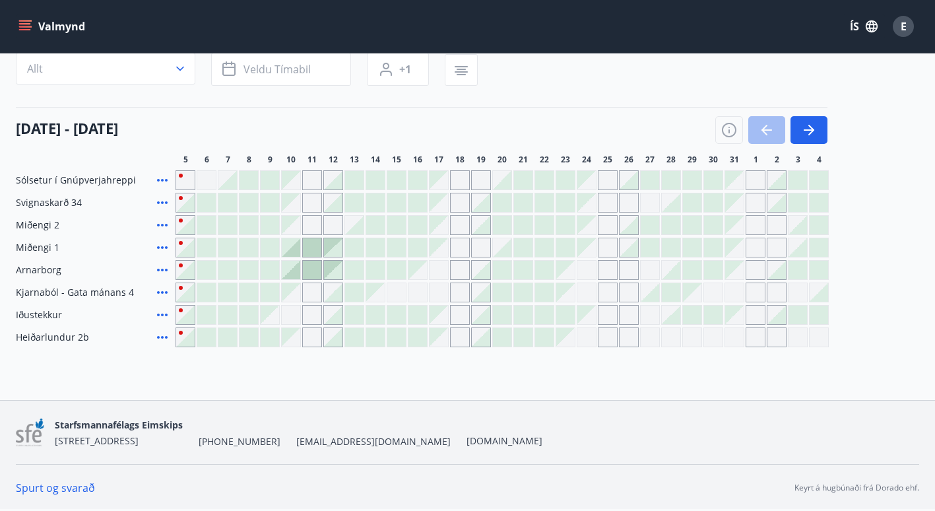
click at [540, 225] on div at bounding box center [544, 225] width 18 height 18
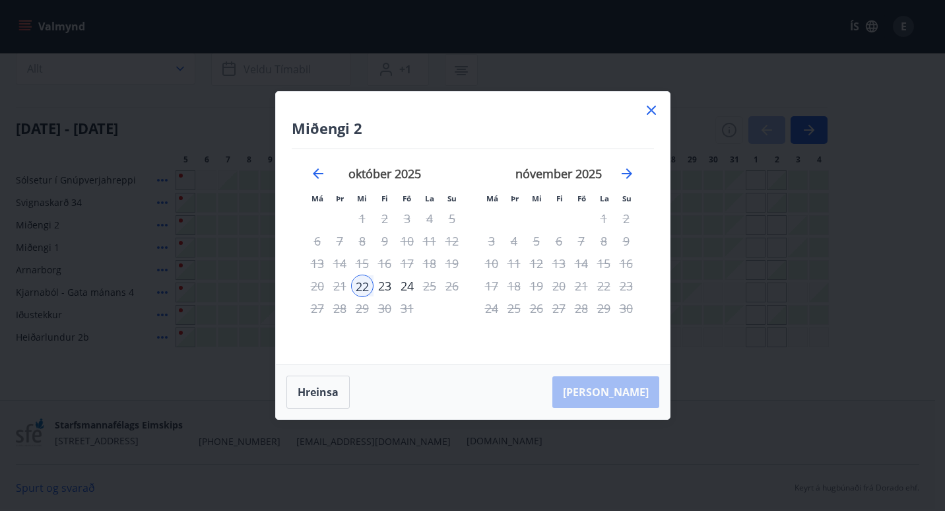
click at [655, 113] on icon at bounding box center [651, 110] width 16 height 16
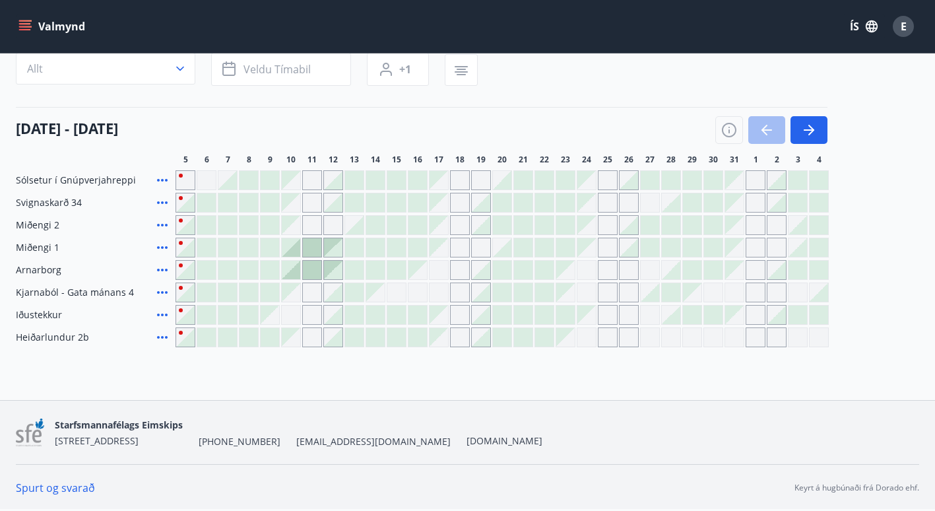
click at [162, 204] on icon at bounding box center [162, 203] width 16 height 16
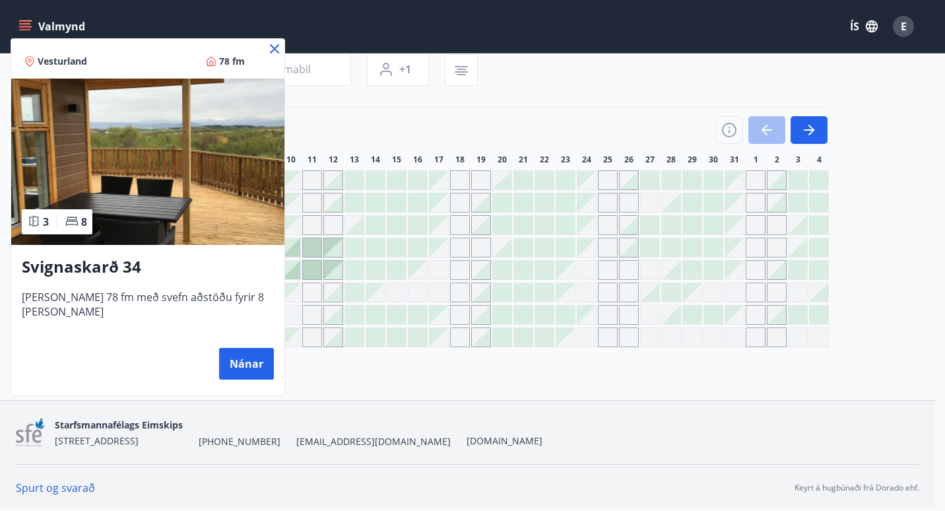
click at [267, 46] on icon at bounding box center [275, 49] width 16 height 16
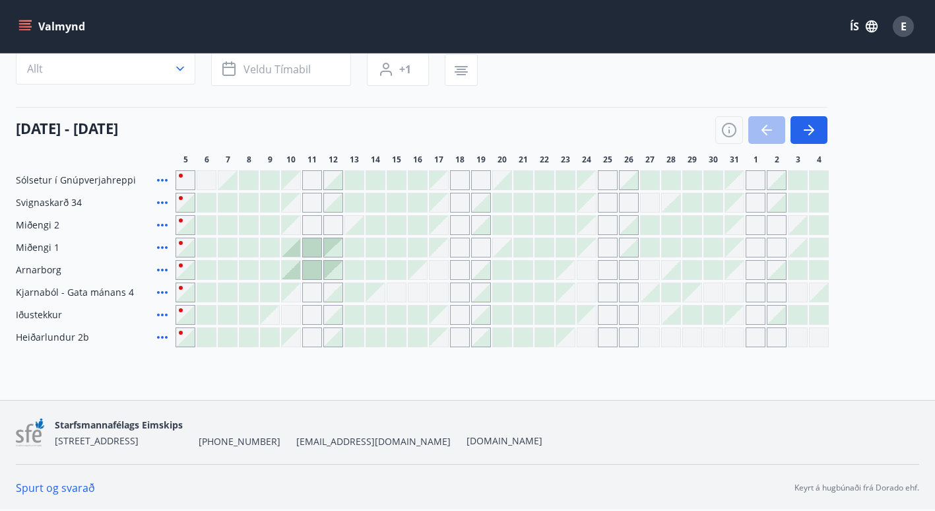
click at [248, 201] on div at bounding box center [249, 202] width 18 height 18
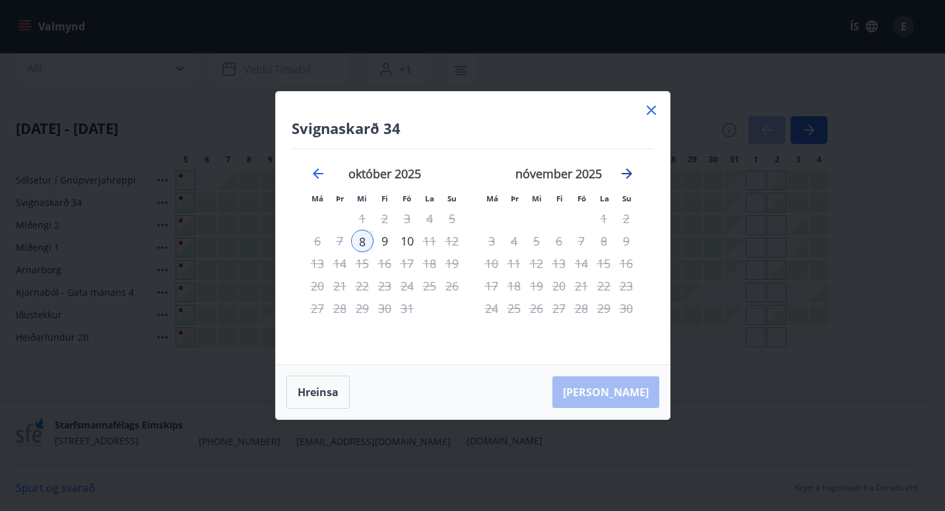
click at [628, 169] on icon "Move forward to switch to the next month." at bounding box center [627, 174] width 16 height 16
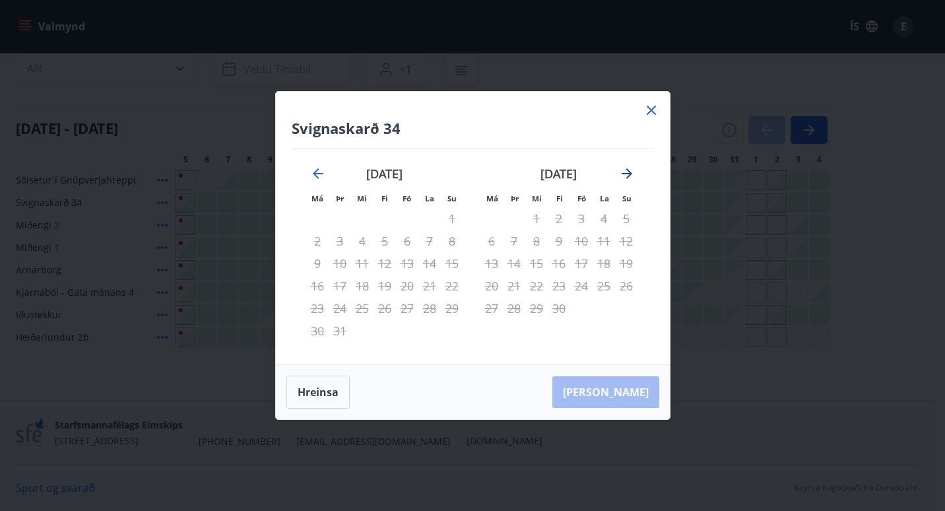
click at [628, 169] on icon "Move forward to switch to the next month." at bounding box center [627, 174] width 16 height 16
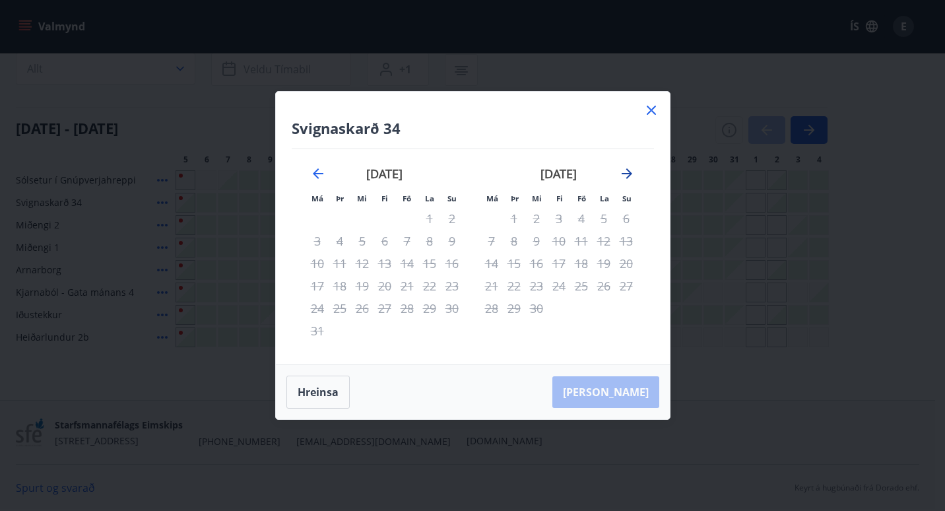
click at [628, 169] on icon "Move forward to switch to the next month." at bounding box center [627, 174] width 16 height 16
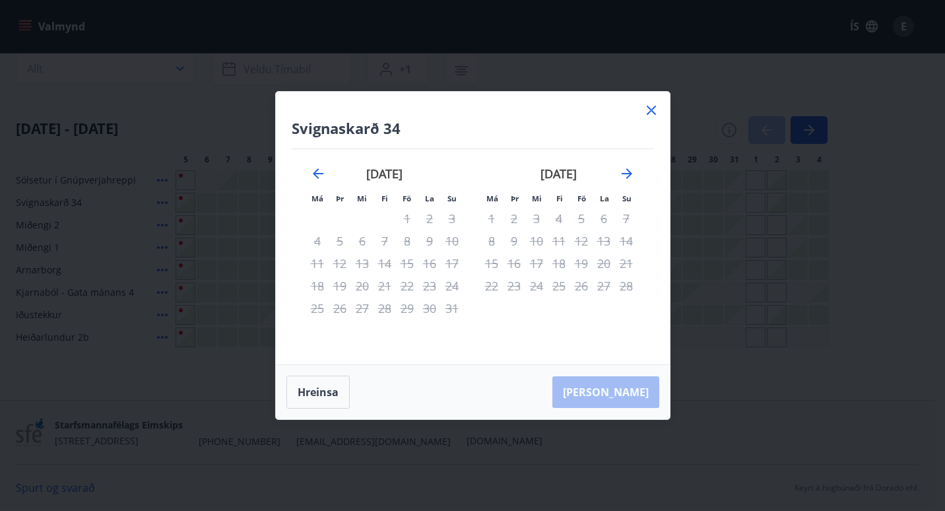
click at [654, 116] on icon at bounding box center [651, 110] width 16 height 16
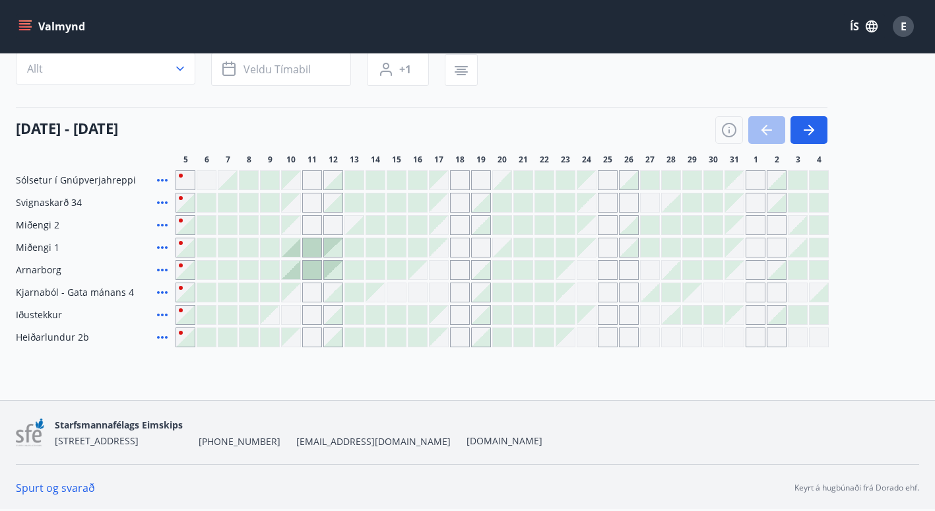
click at [267, 292] on div at bounding box center [270, 292] width 18 height 18
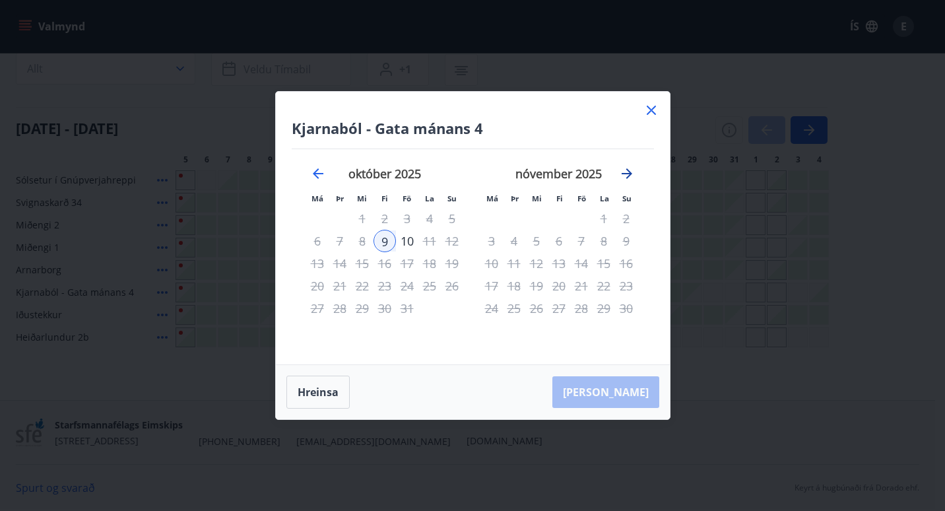
click at [627, 170] on icon "Move forward to switch to the next month." at bounding box center [627, 173] width 11 height 11
click at [651, 112] on icon at bounding box center [651, 110] width 16 height 16
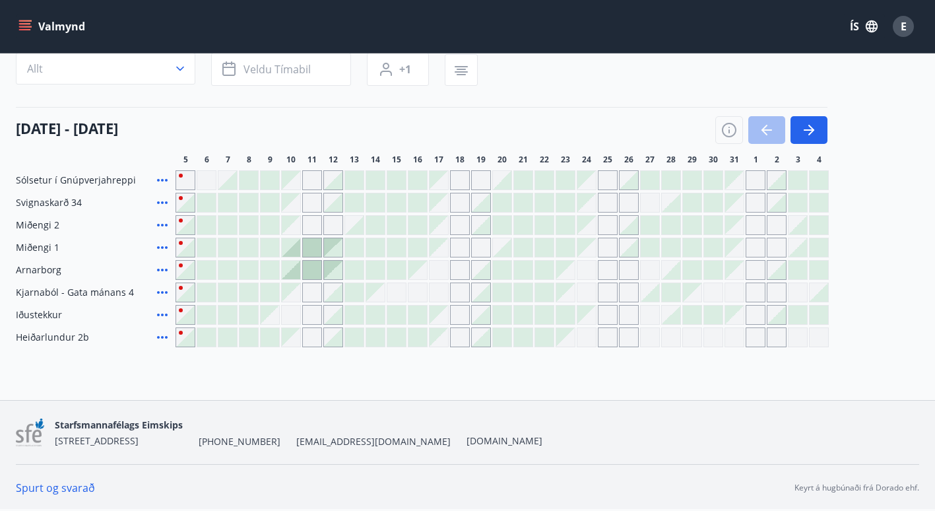
click at [230, 316] on div at bounding box center [227, 314] width 18 height 18
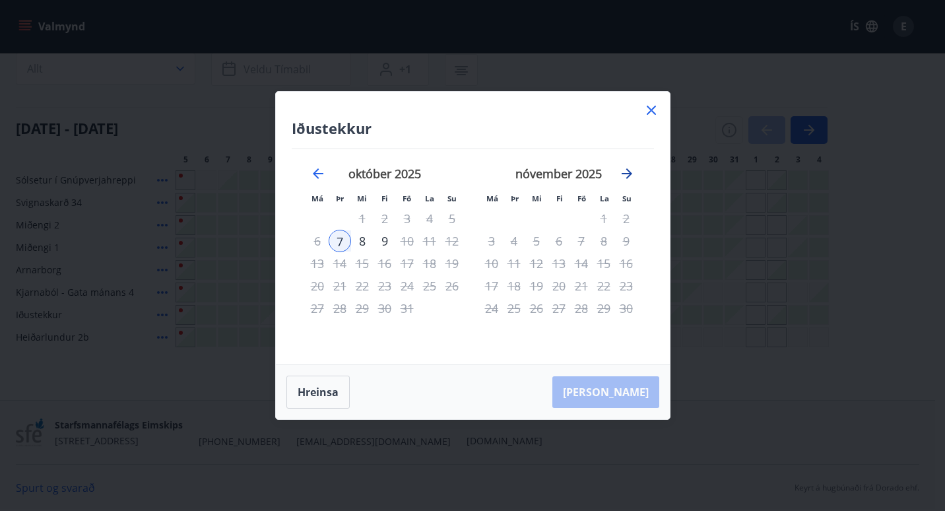
click at [623, 172] on icon "Move forward to switch to the next month." at bounding box center [627, 174] width 16 height 16
click at [650, 115] on icon at bounding box center [651, 110] width 16 height 16
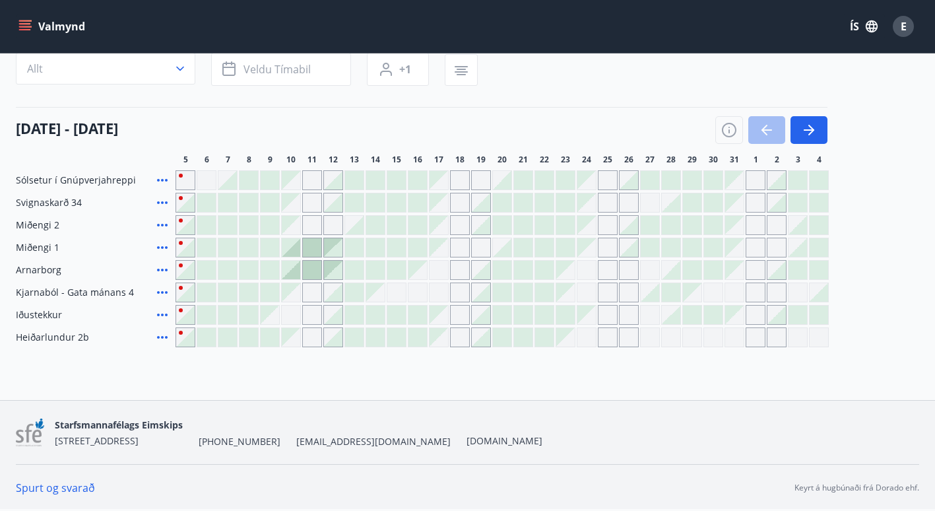
click at [30, 30] on icon "menu" at bounding box center [24, 26] width 13 height 13
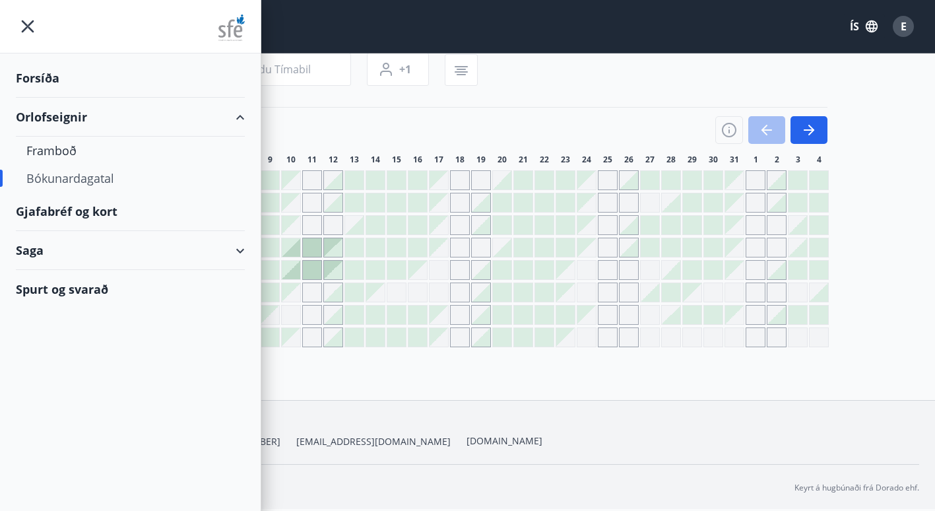
click at [48, 80] on div "Forsíða" at bounding box center [130, 78] width 229 height 39
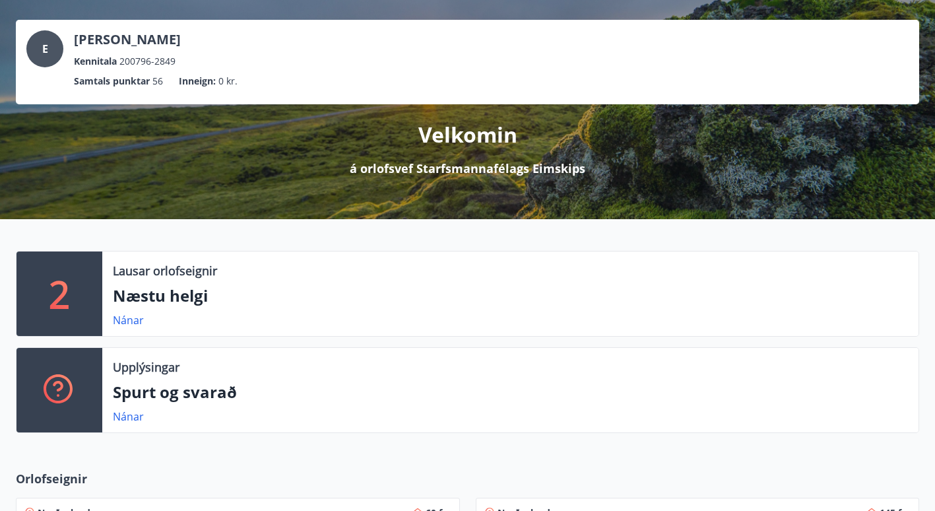
scroll to position [57, 0]
